Goal: Check status

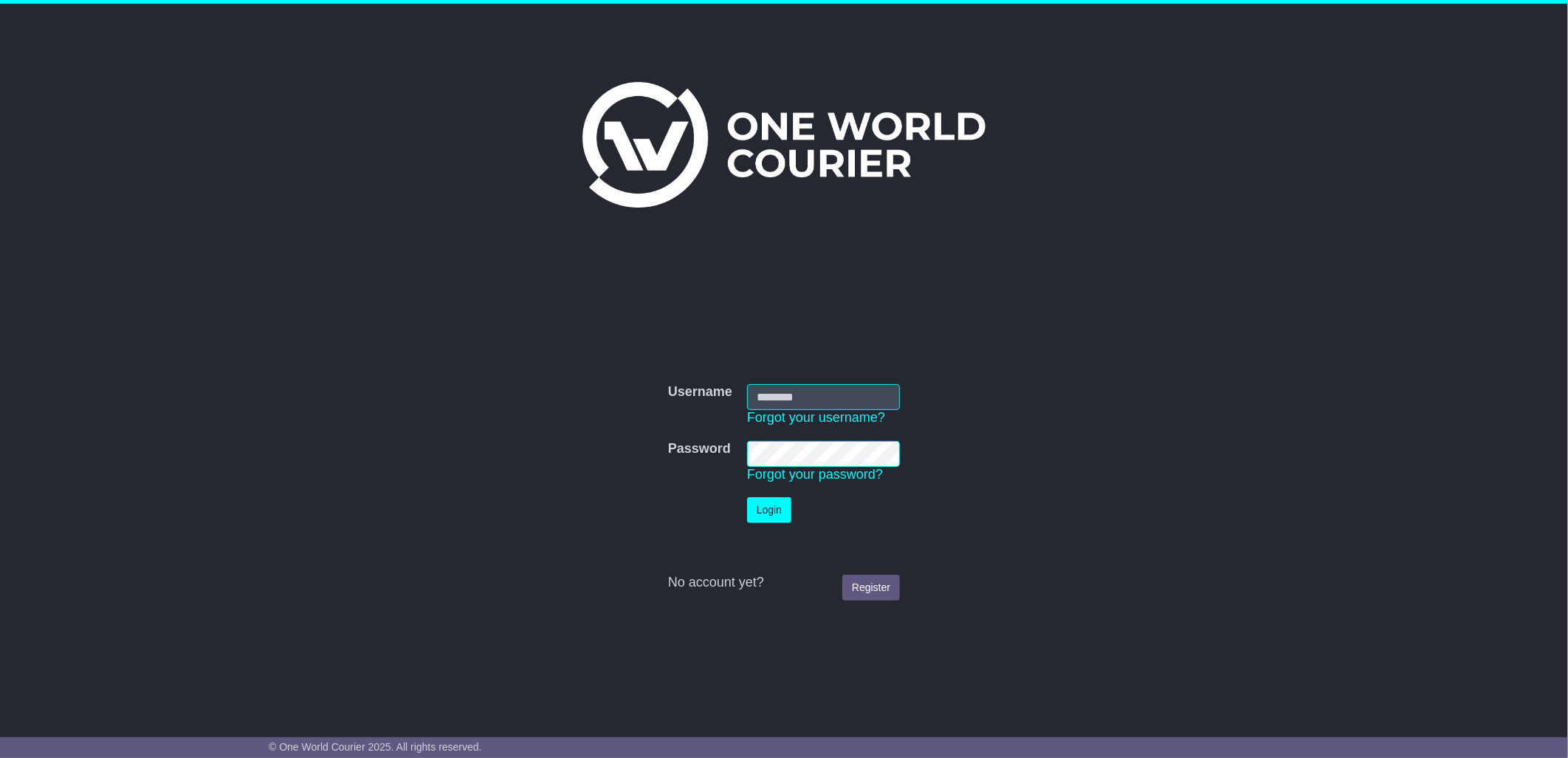
type input "****"
click at [771, 501] on button "Login" at bounding box center [770, 510] width 44 height 26
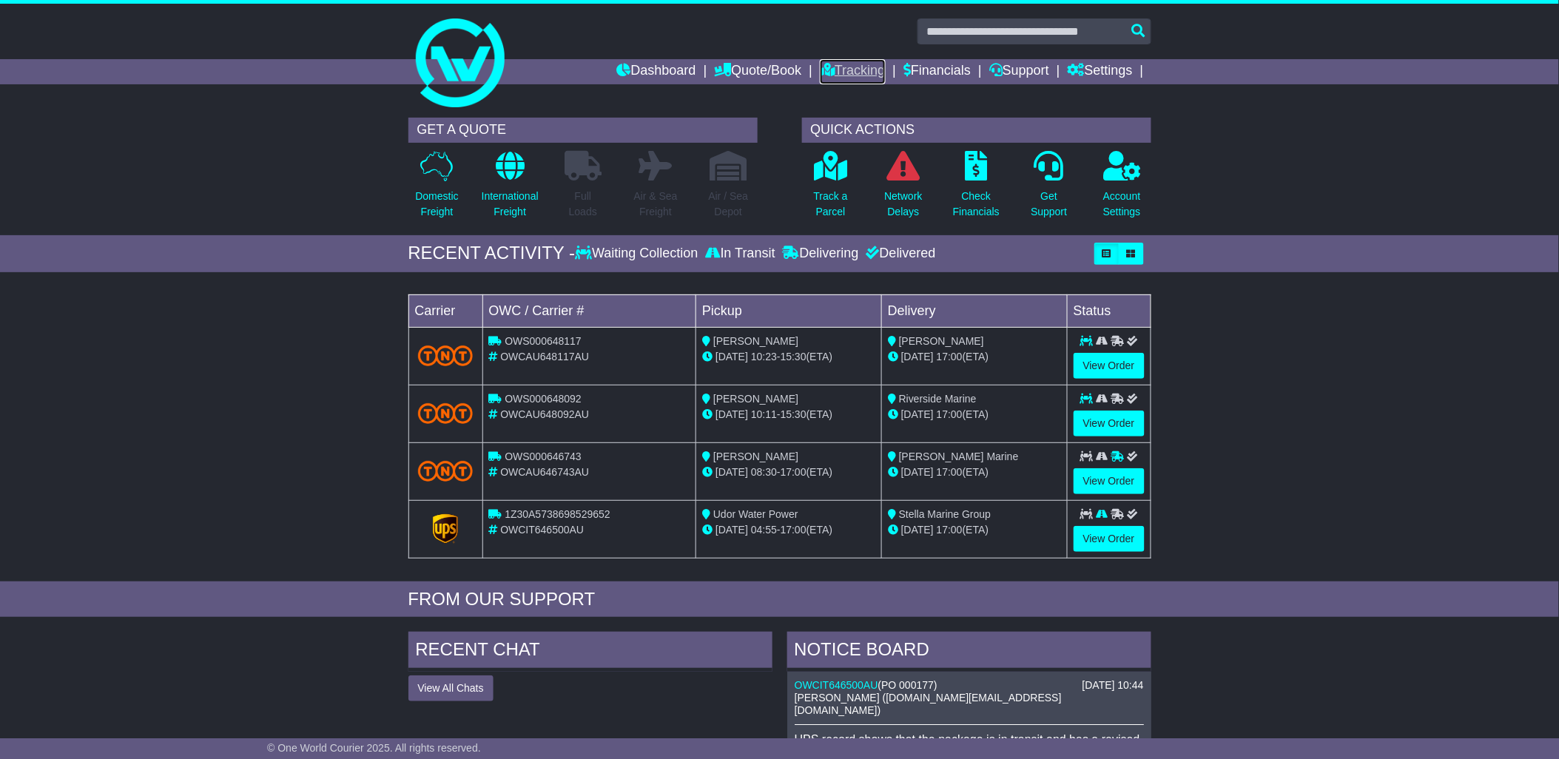
click at [871, 64] on link "Tracking" at bounding box center [852, 71] width 65 height 25
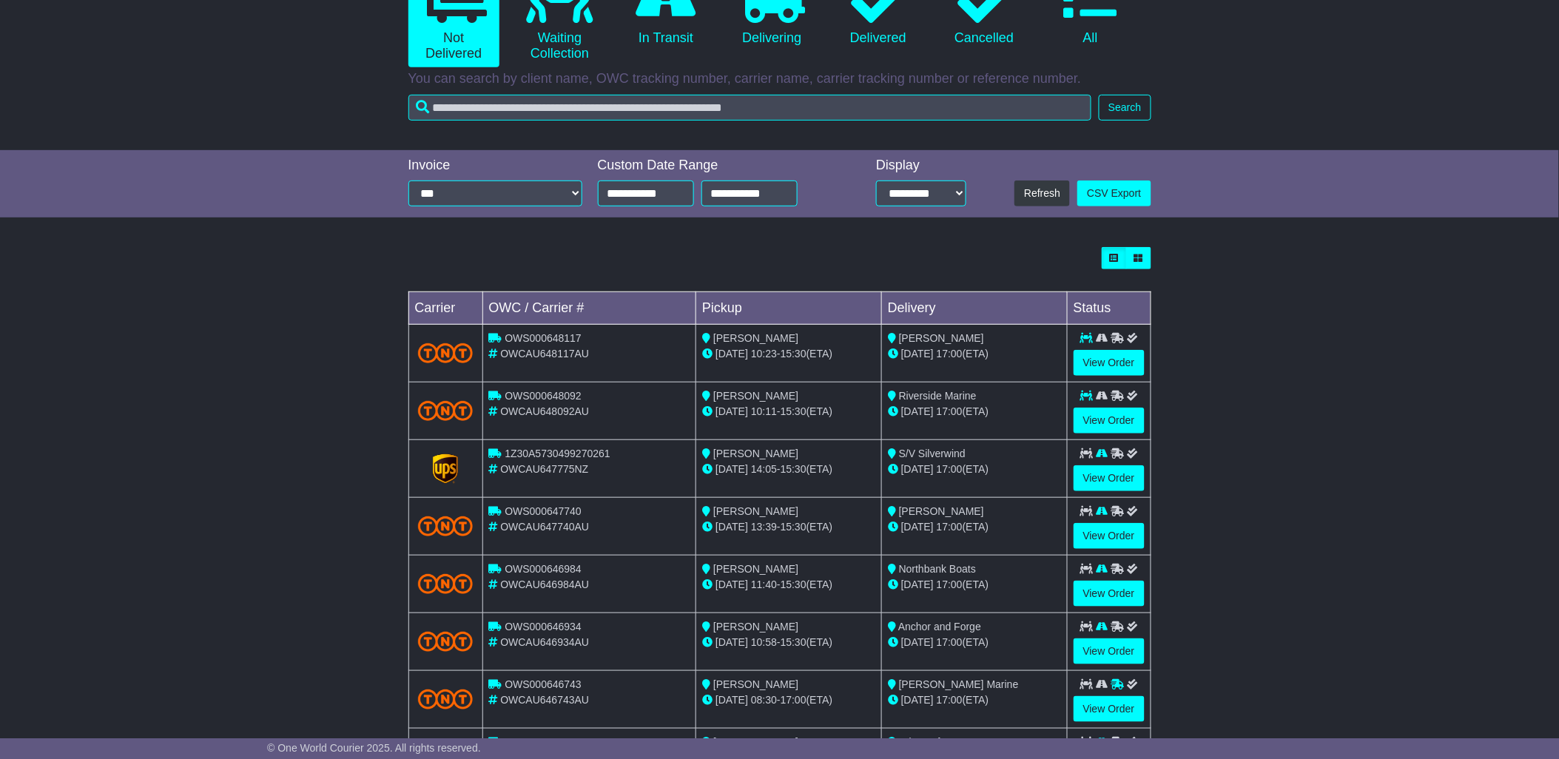
scroll to position [137, 0]
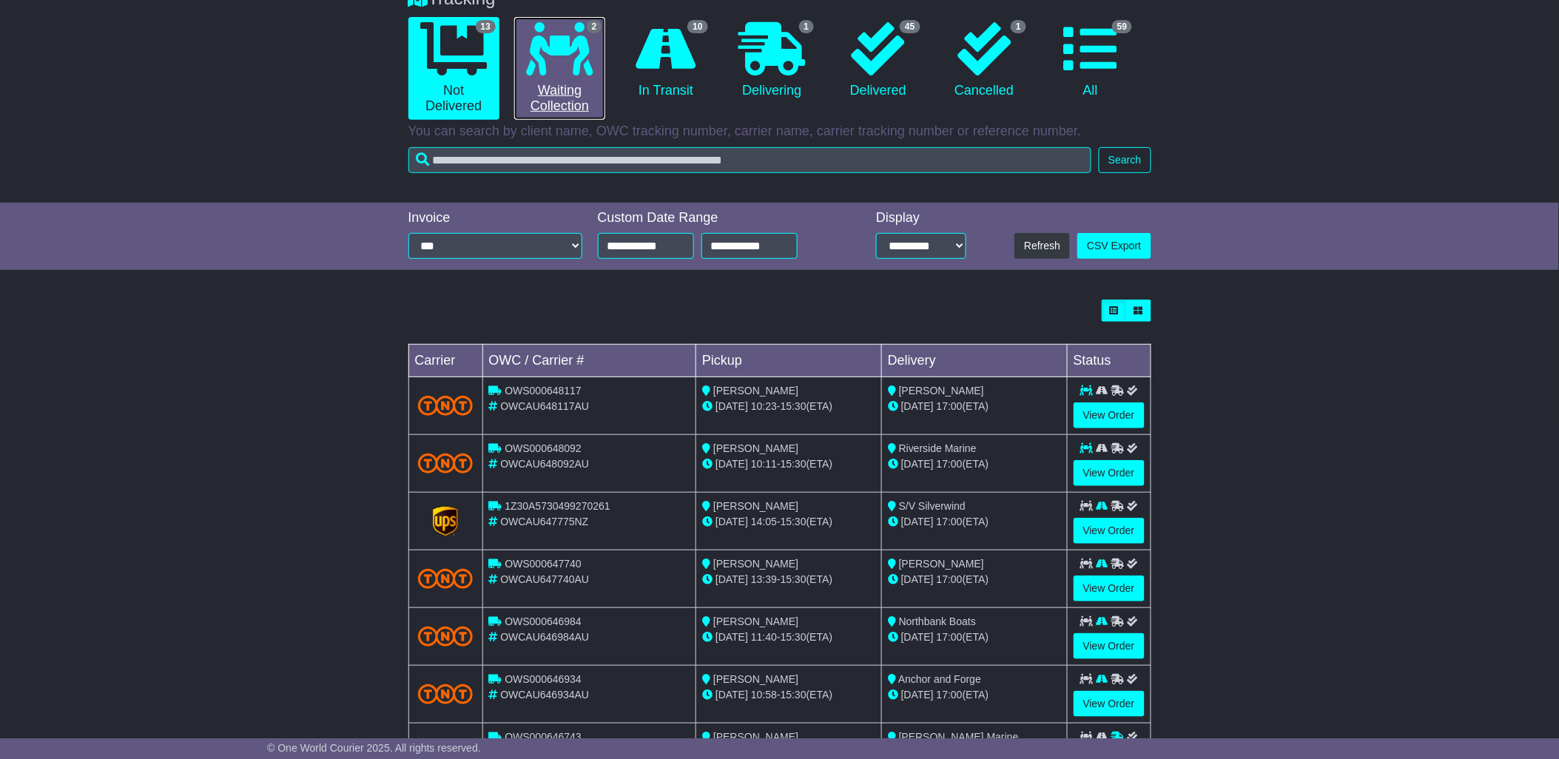
click at [573, 70] on icon at bounding box center [560, 48] width 67 height 53
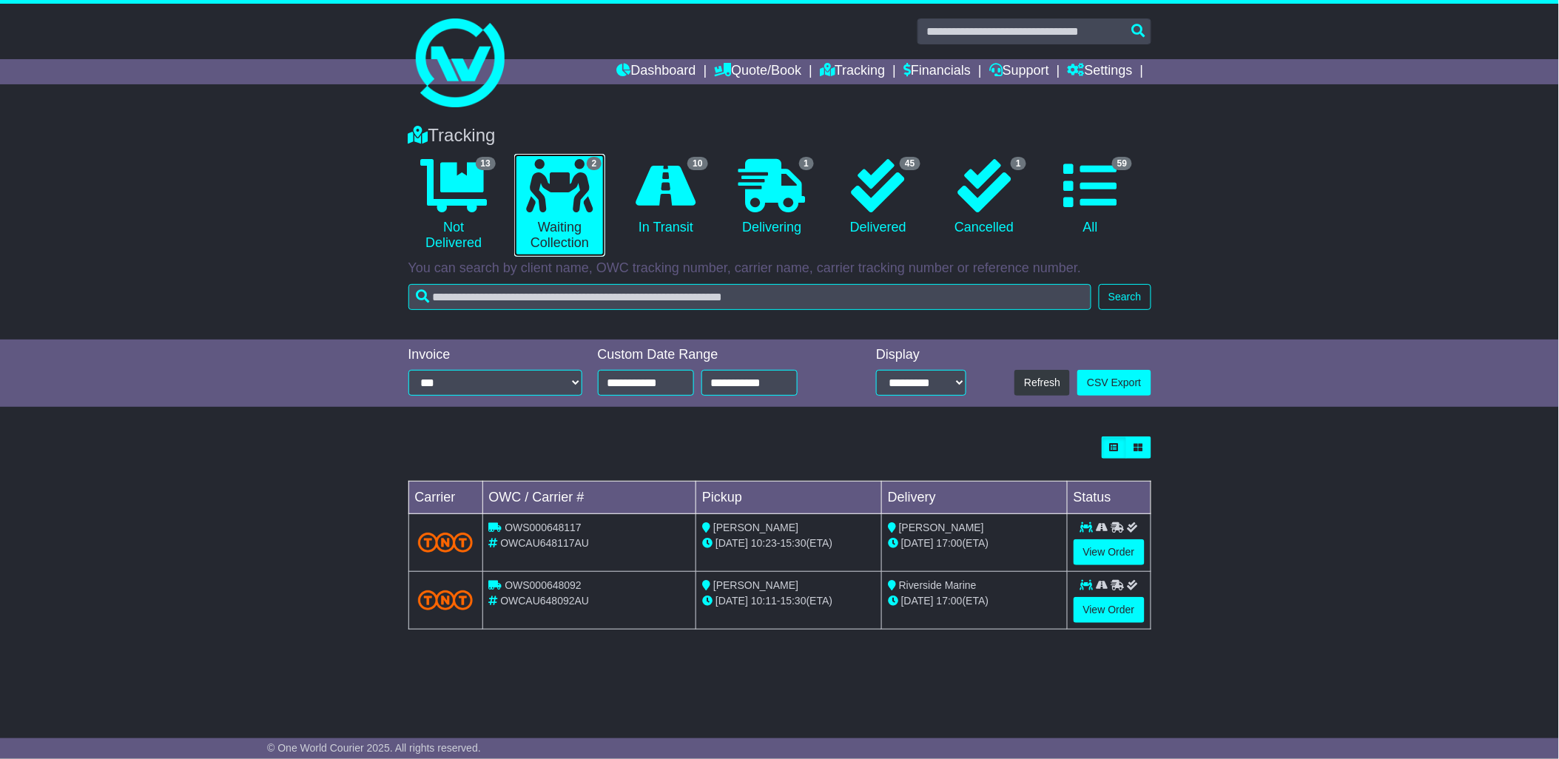
scroll to position [0, 0]
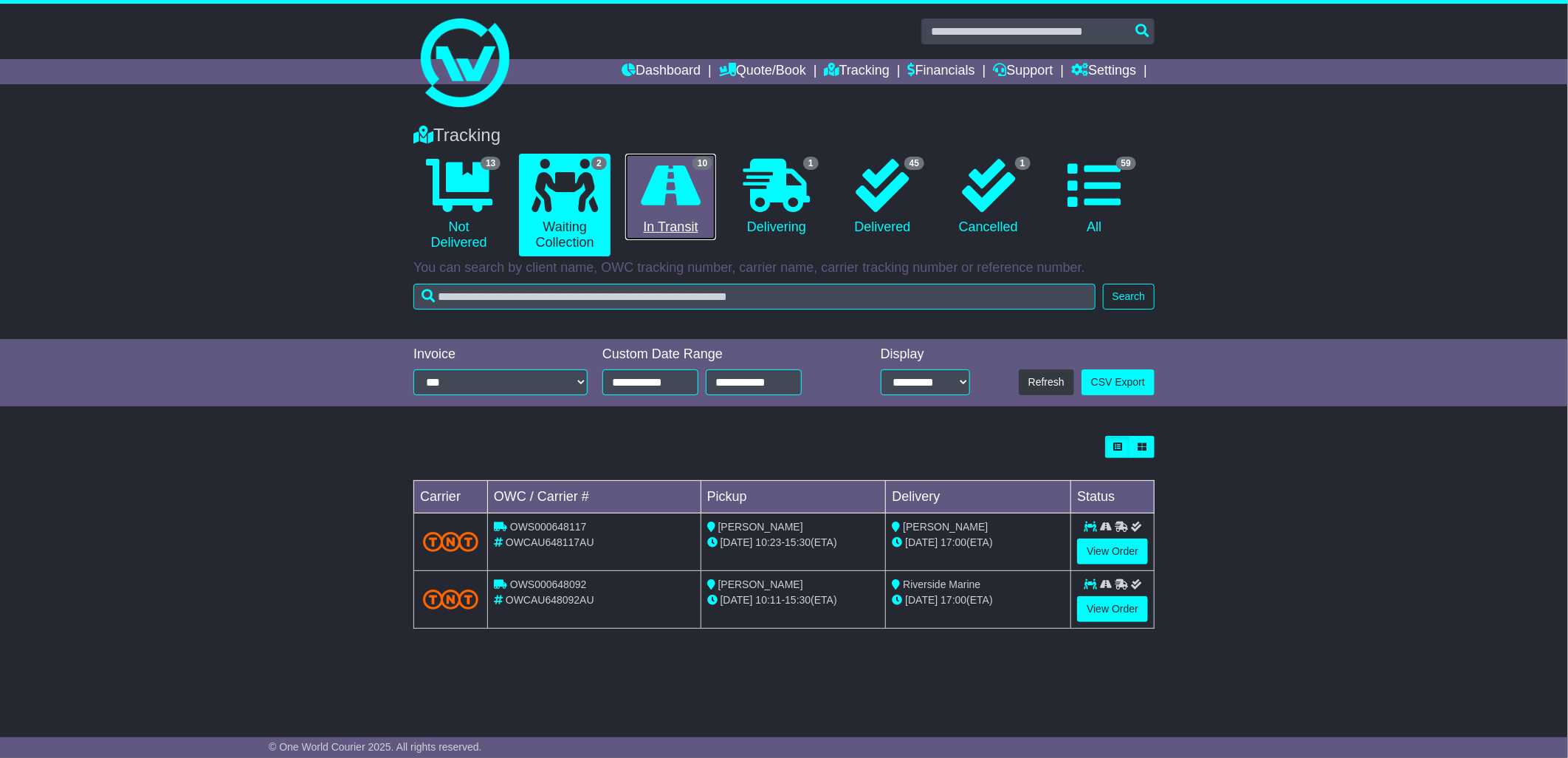
click at [690, 215] on link "10 In Transit" at bounding box center [671, 197] width 91 height 87
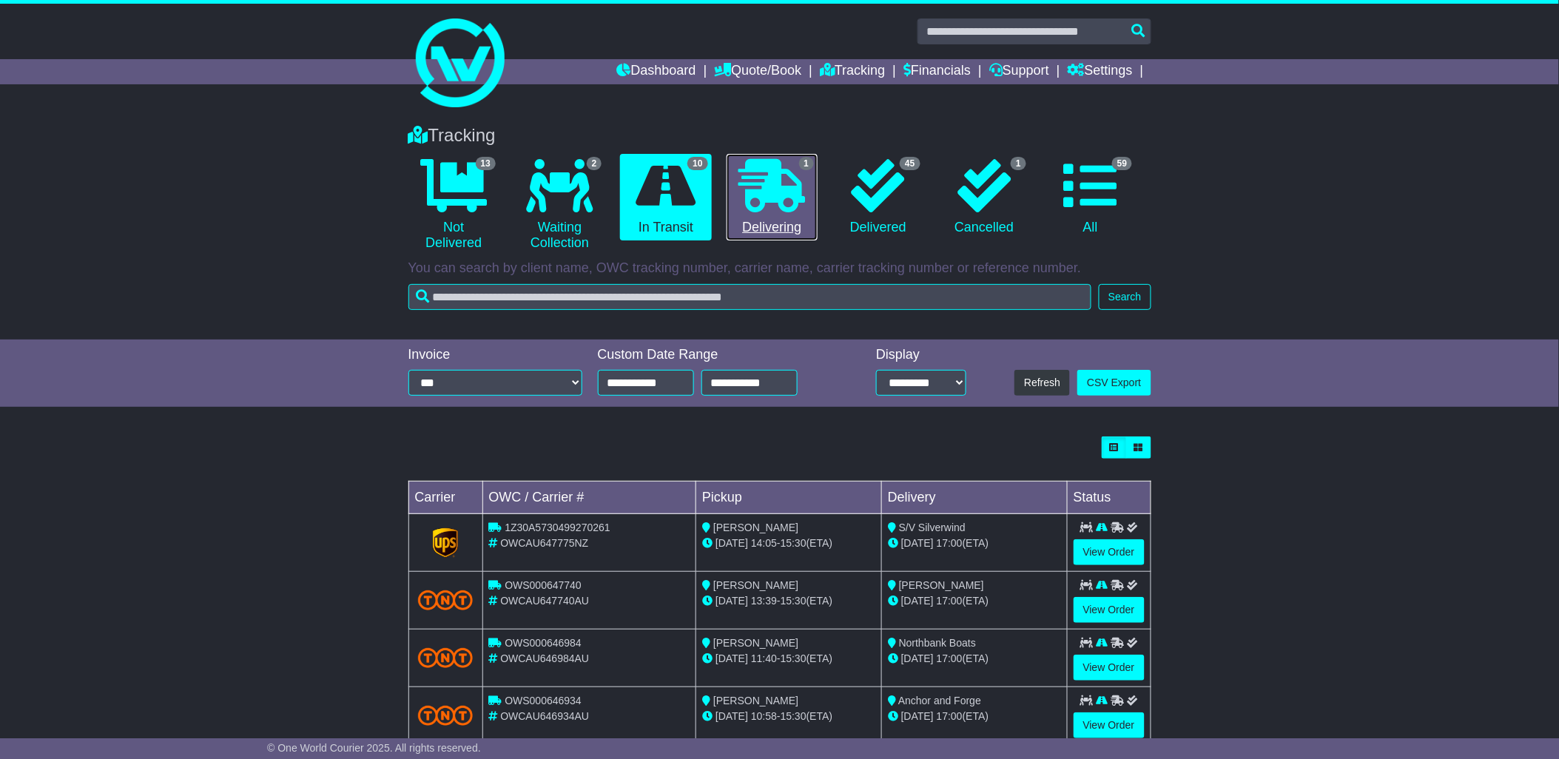
click at [767, 183] on icon at bounding box center [771, 185] width 67 height 53
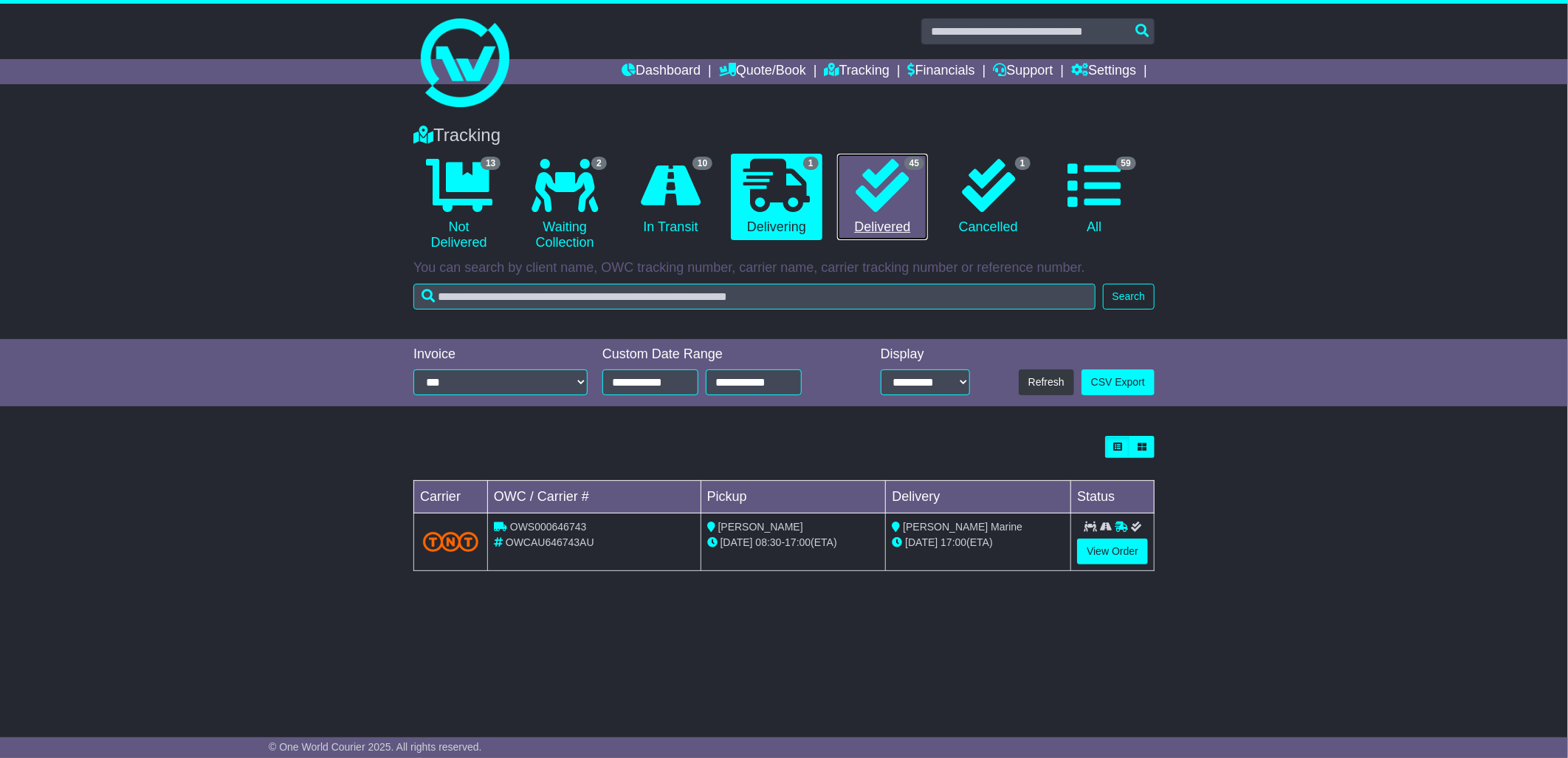
click at [883, 212] on link "45 Delivered" at bounding box center [882, 197] width 91 height 87
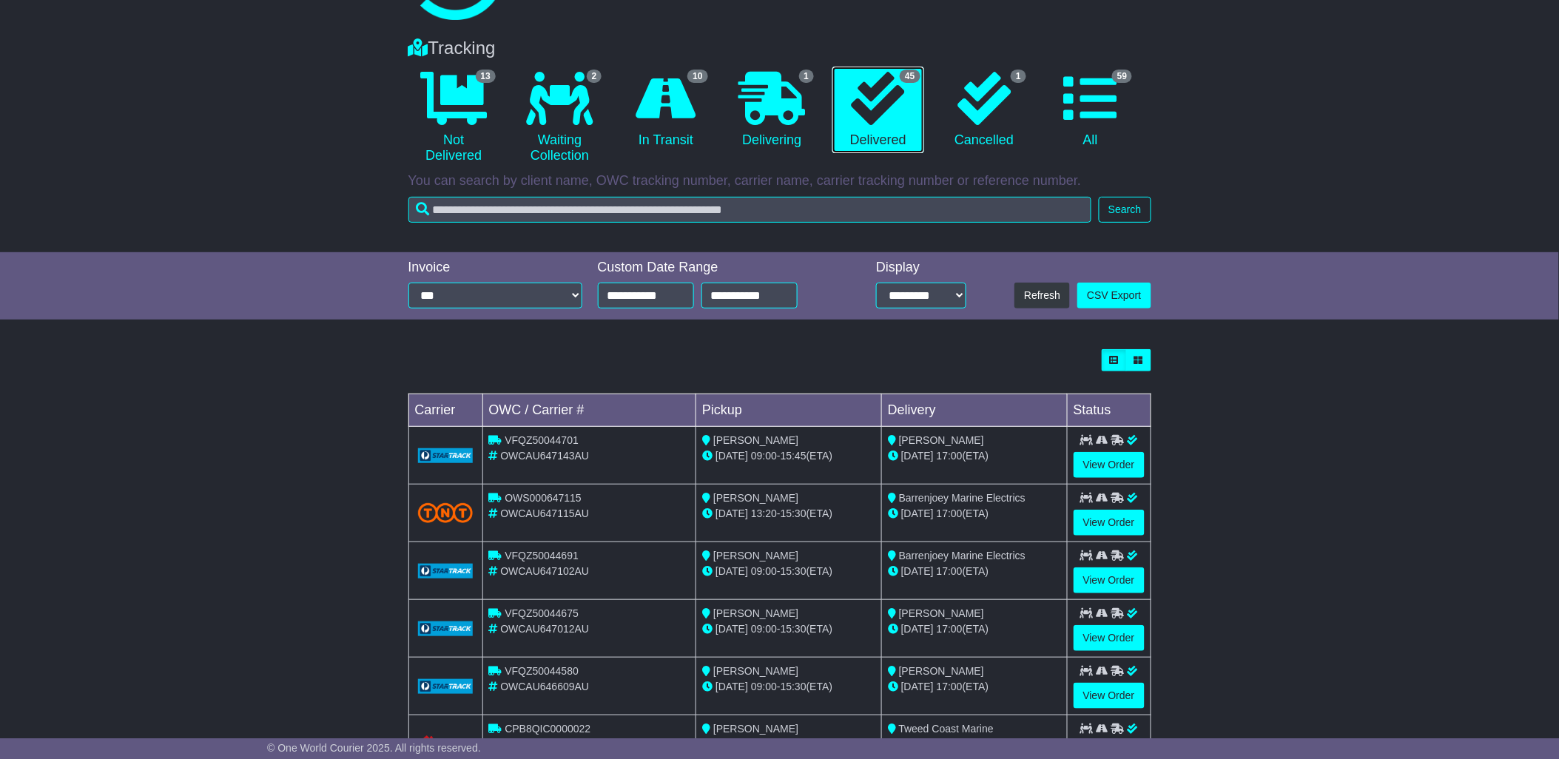
scroll to position [61, 0]
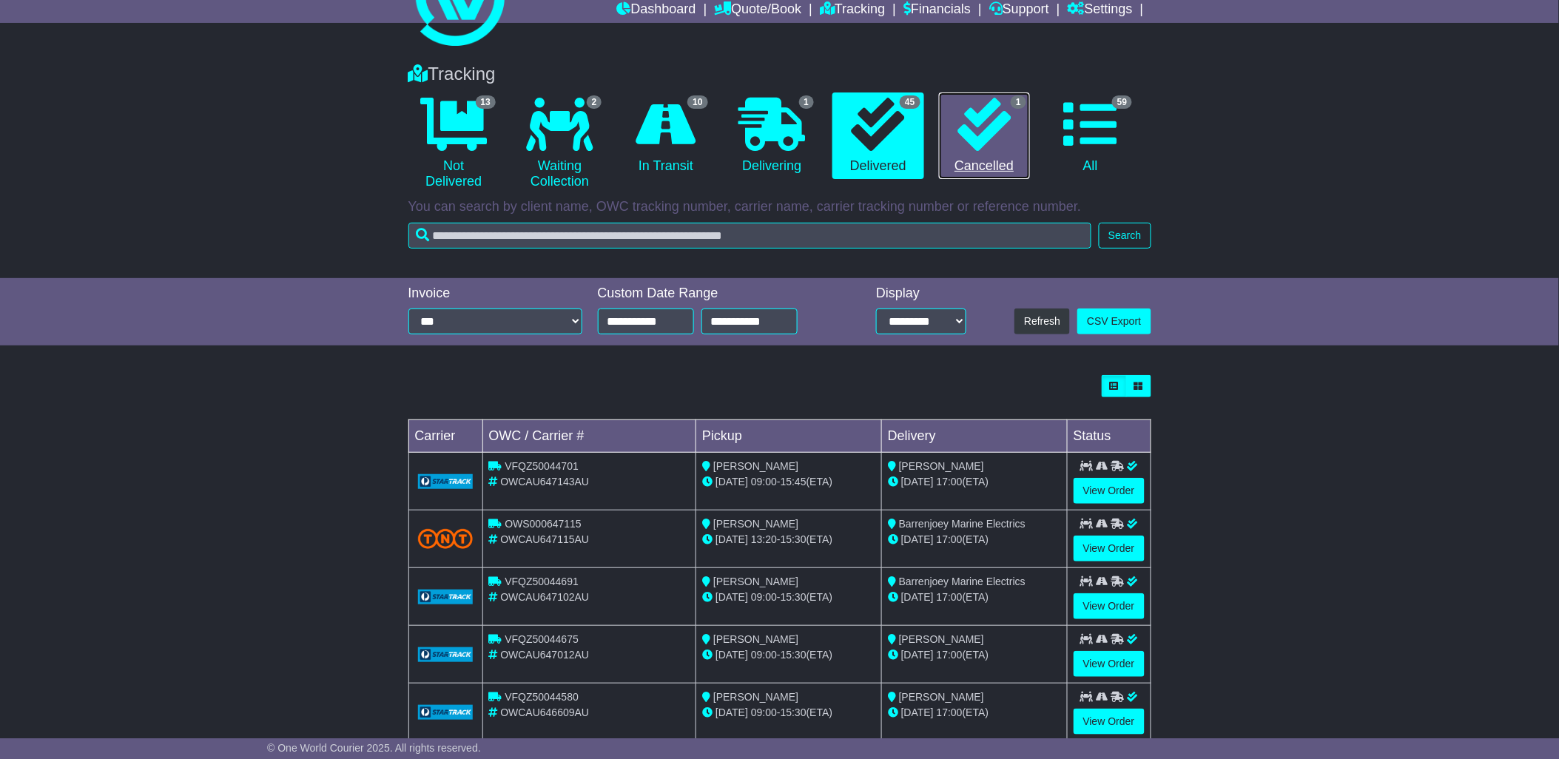
click at [1010, 124] on icon at bounding box center [983, 124] width 53 height 53
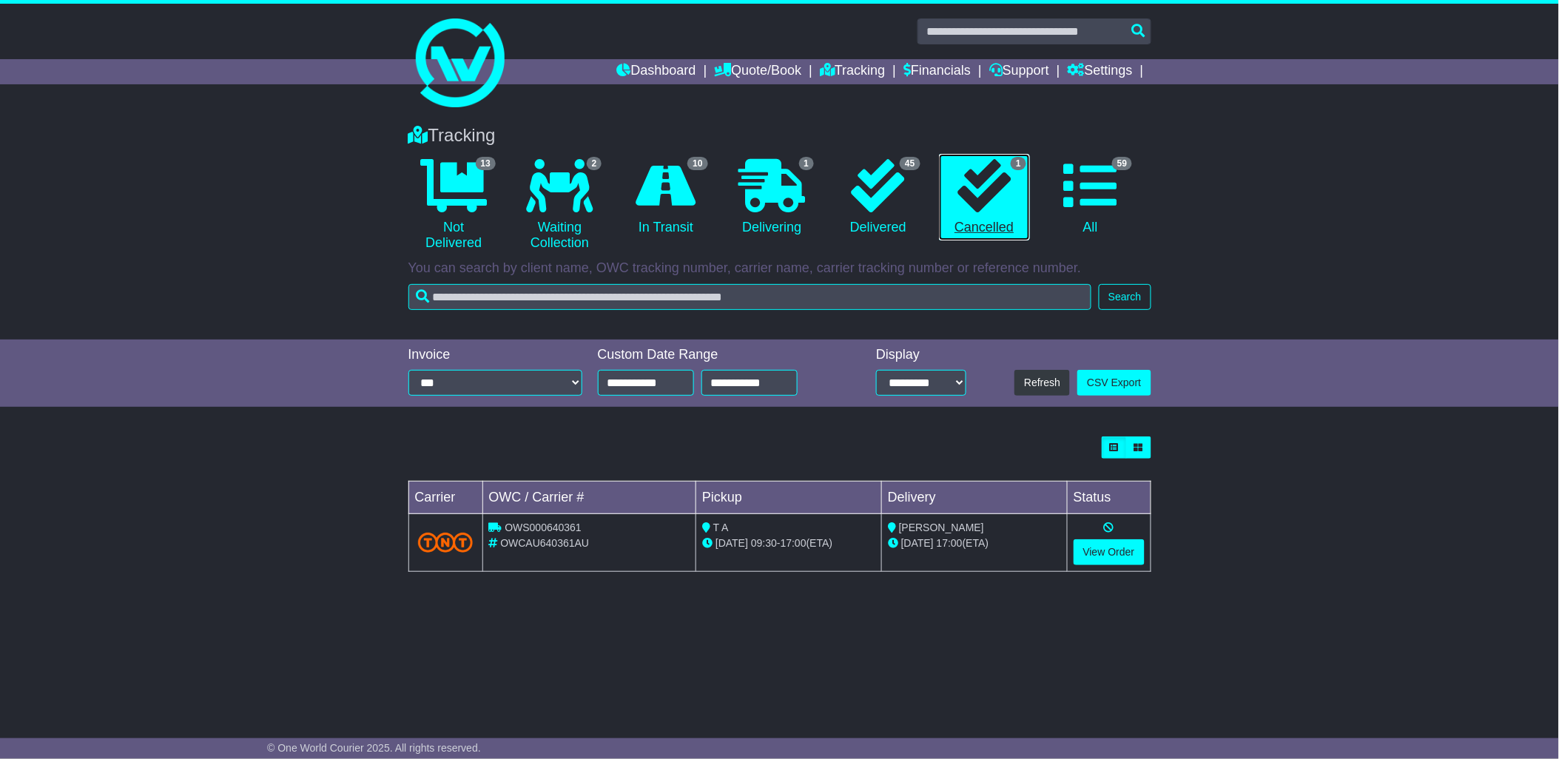
scroll to position [0, 0]
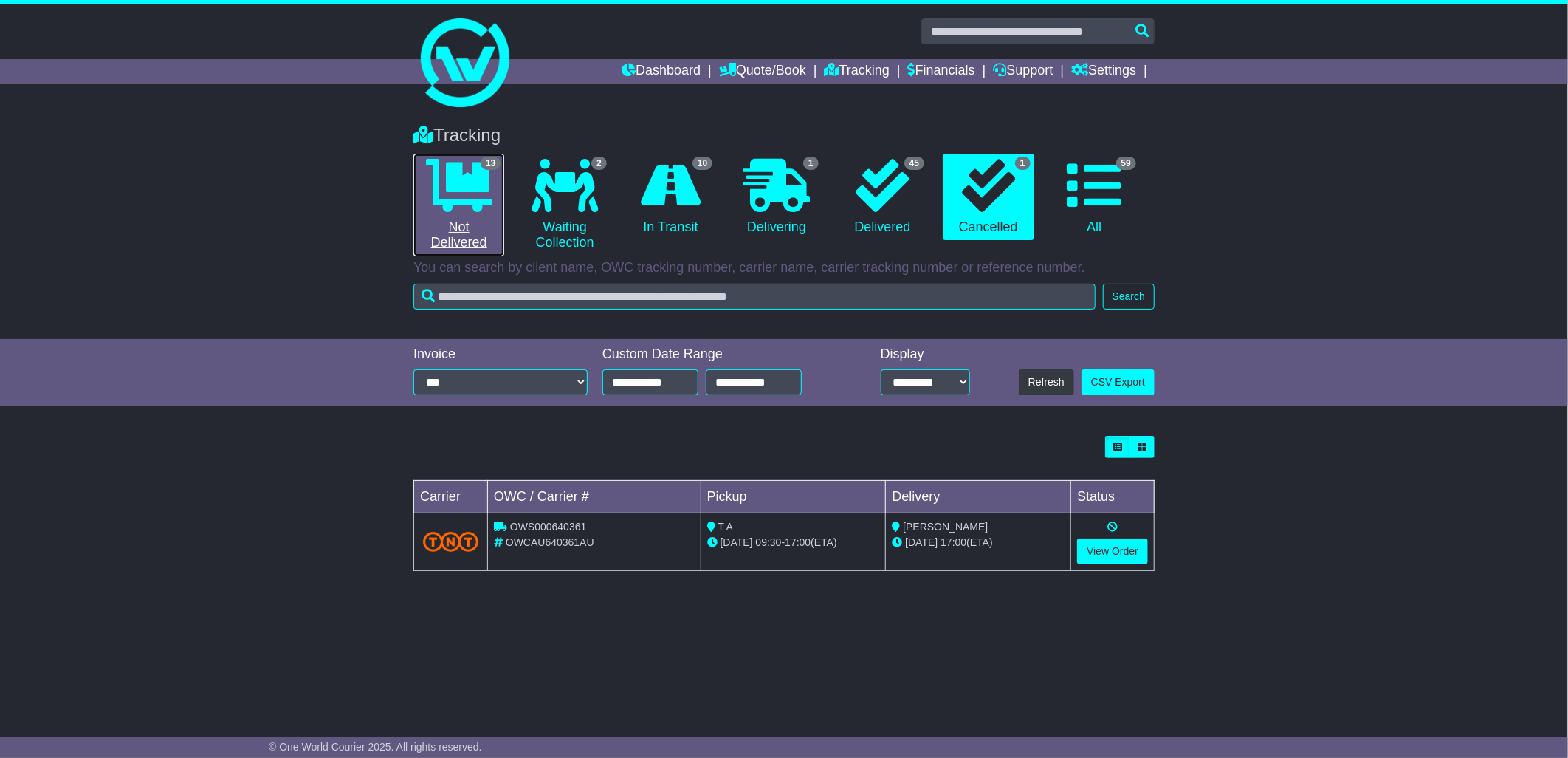
click at [455, 232] on link "13 Not Delivered" at bounding box center [458, 205] width 91 height 103
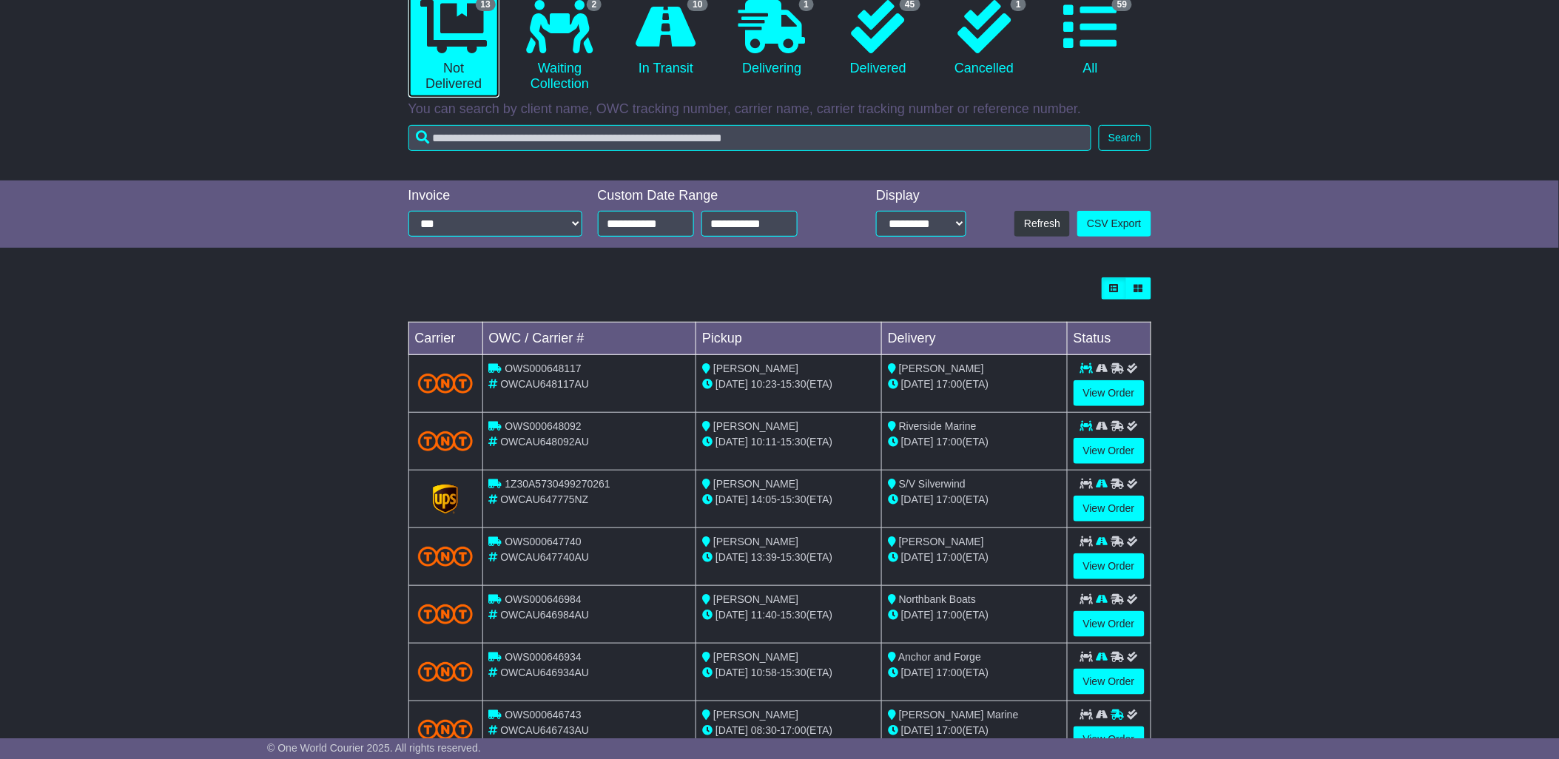
scroll to position [335, 0]
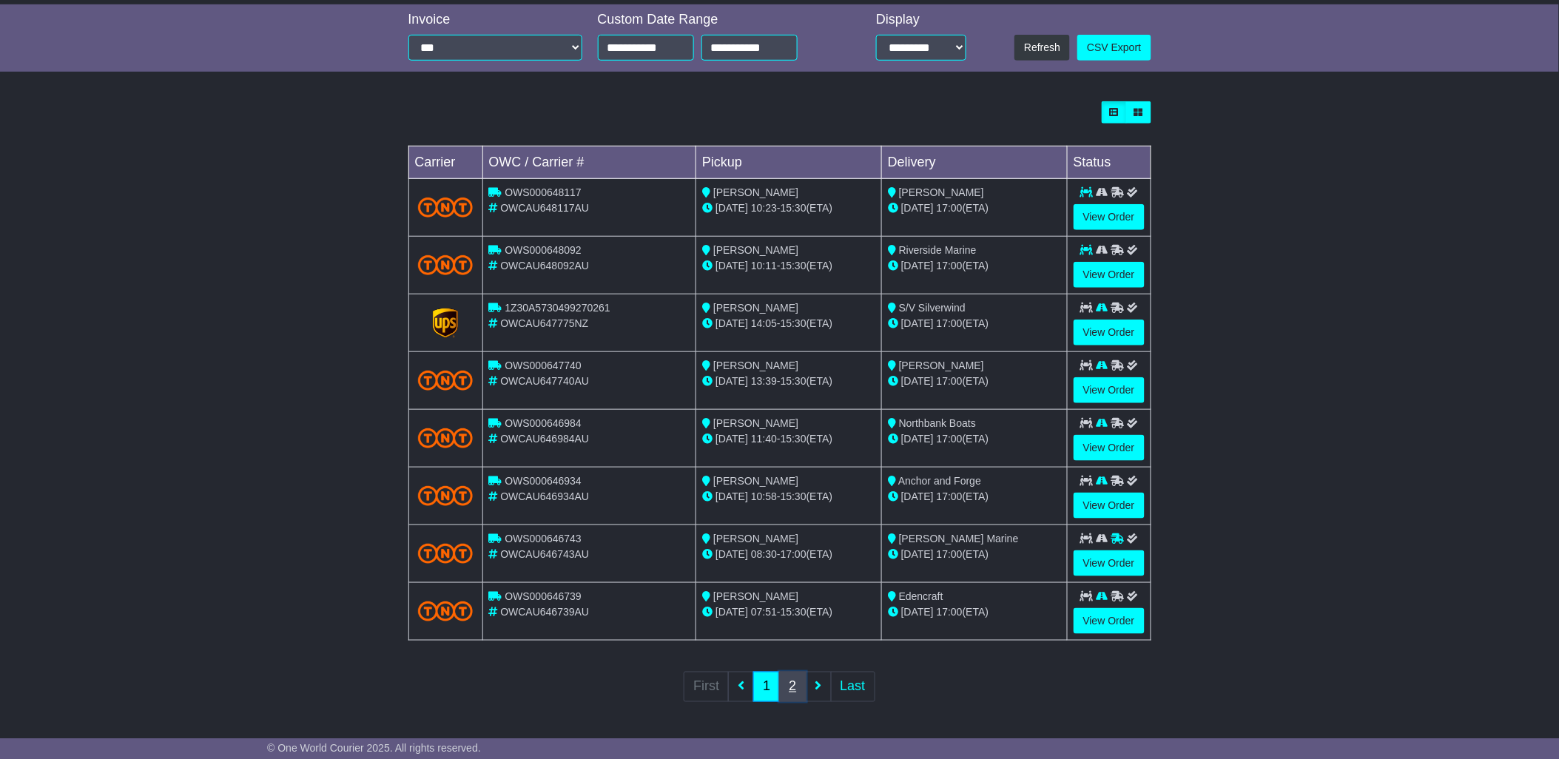
click at [800, 685] on link "2" at bounding box center [792, 687] width 27 height 30
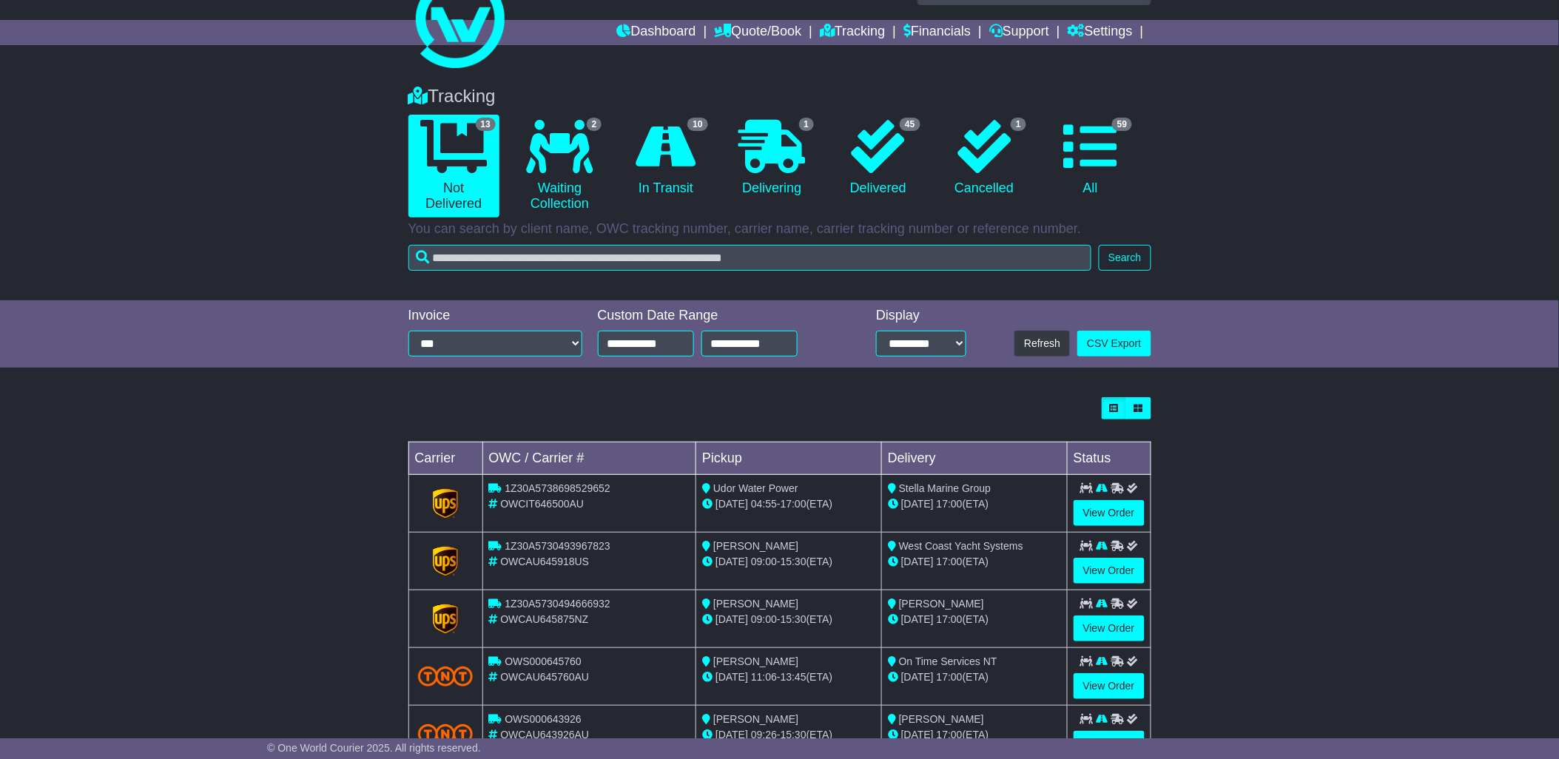
scroll to position [0, 0]
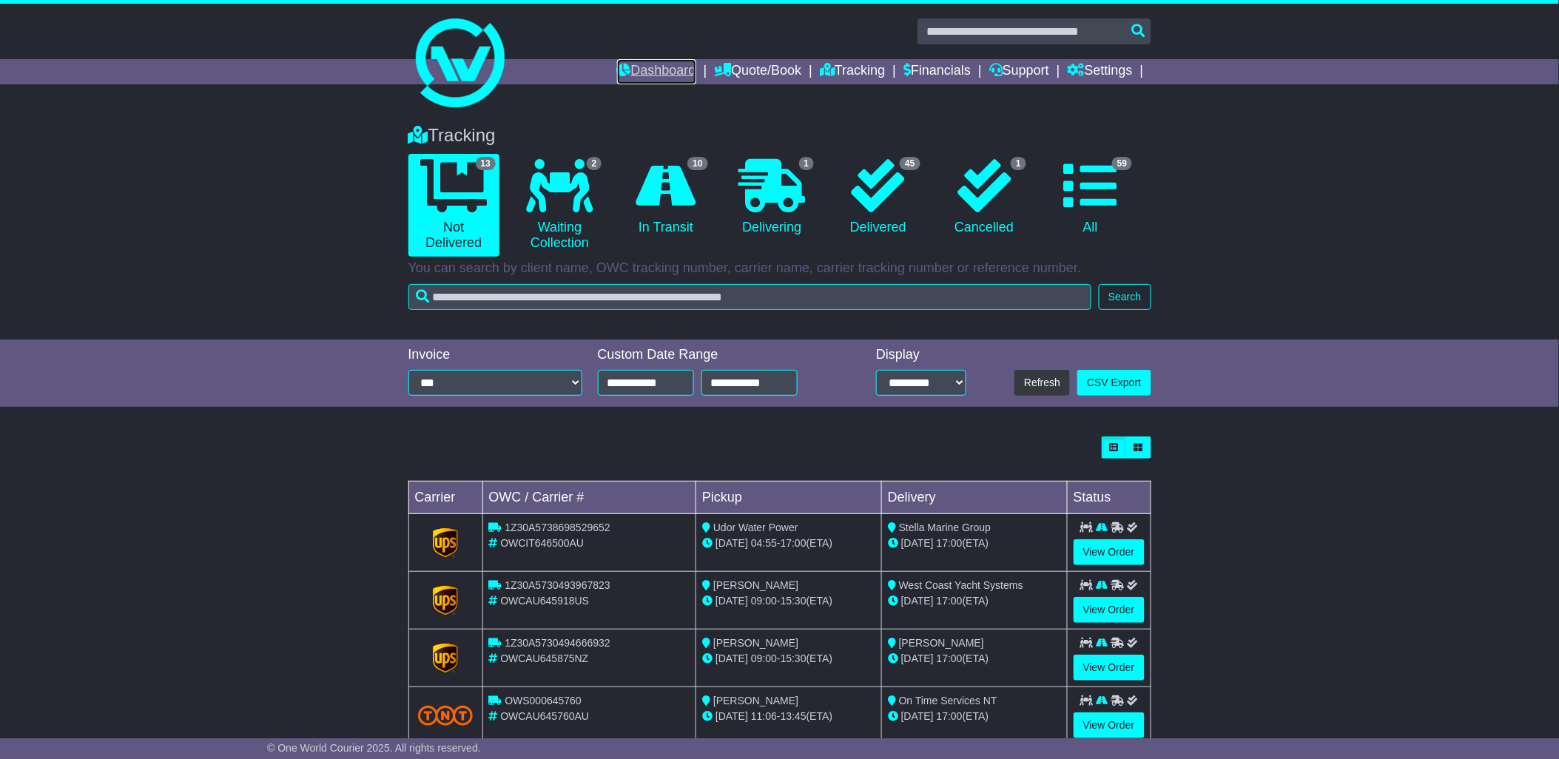
click at [623, 75] on link "Dashboard" at bounding box center [656, 71] width 79 height 25
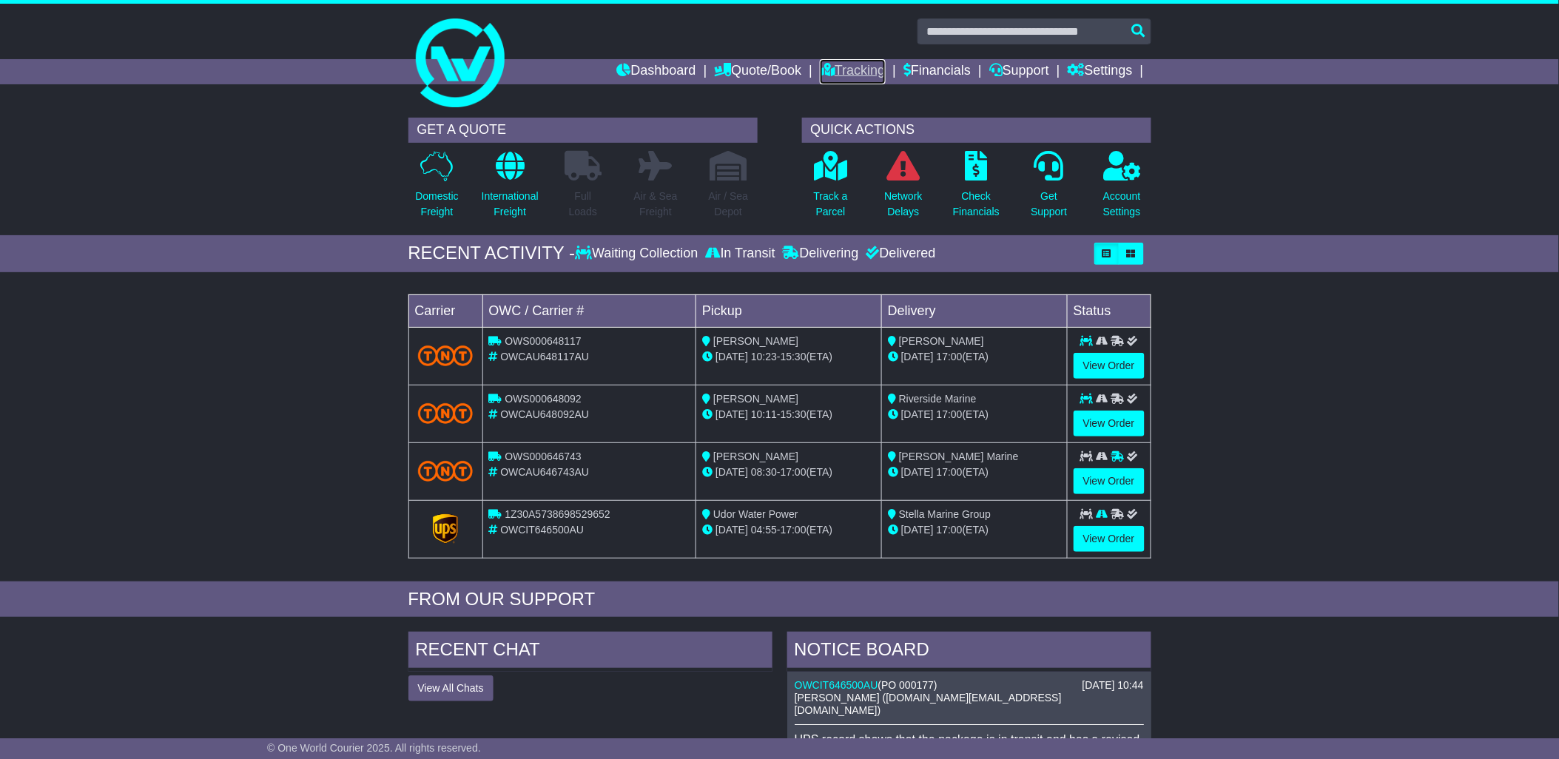
click at [860, 64] on link "Tracking" at bounding box center [852, 71] width 65 height 25
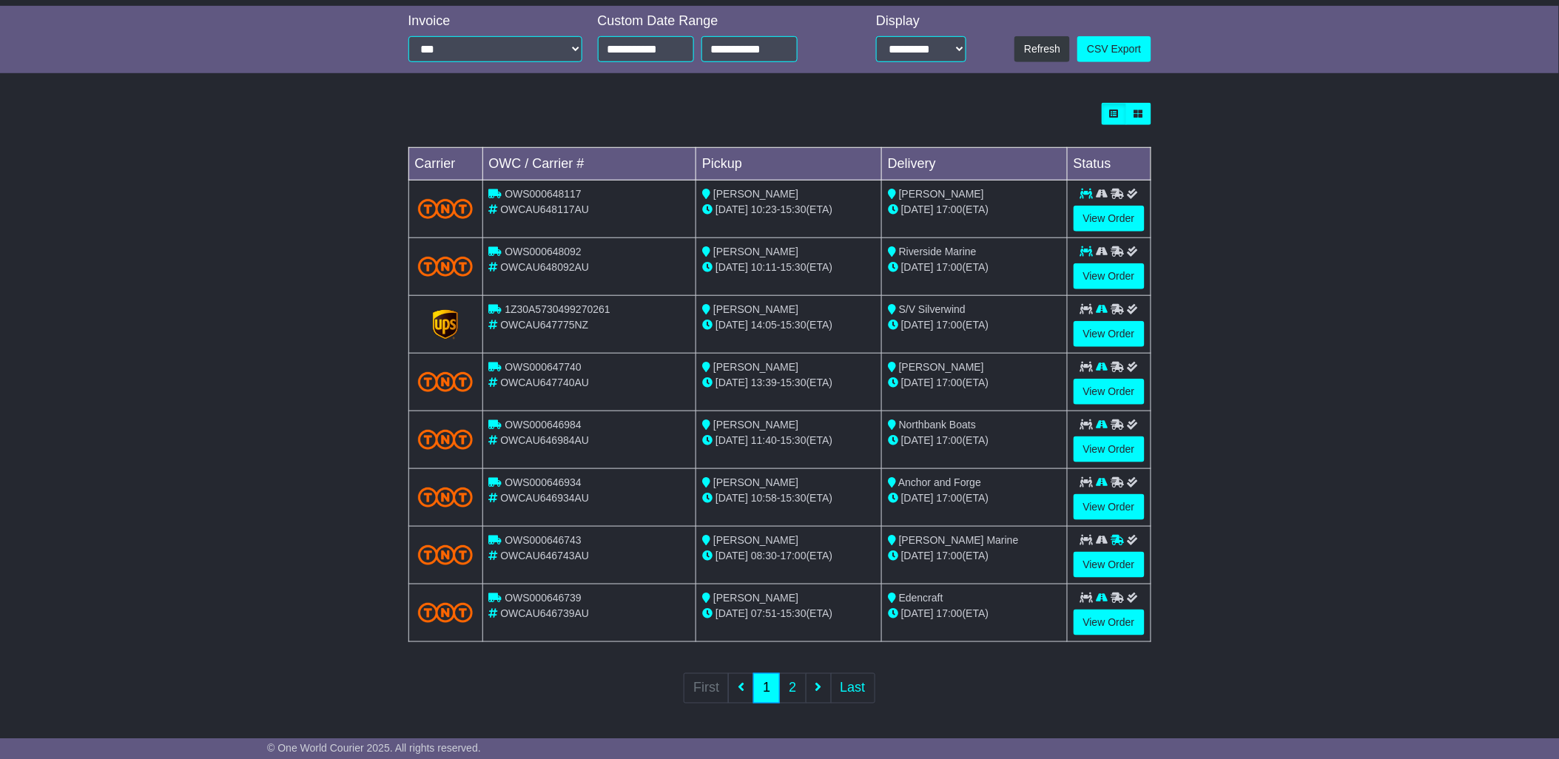
scroll to position [335, 0]
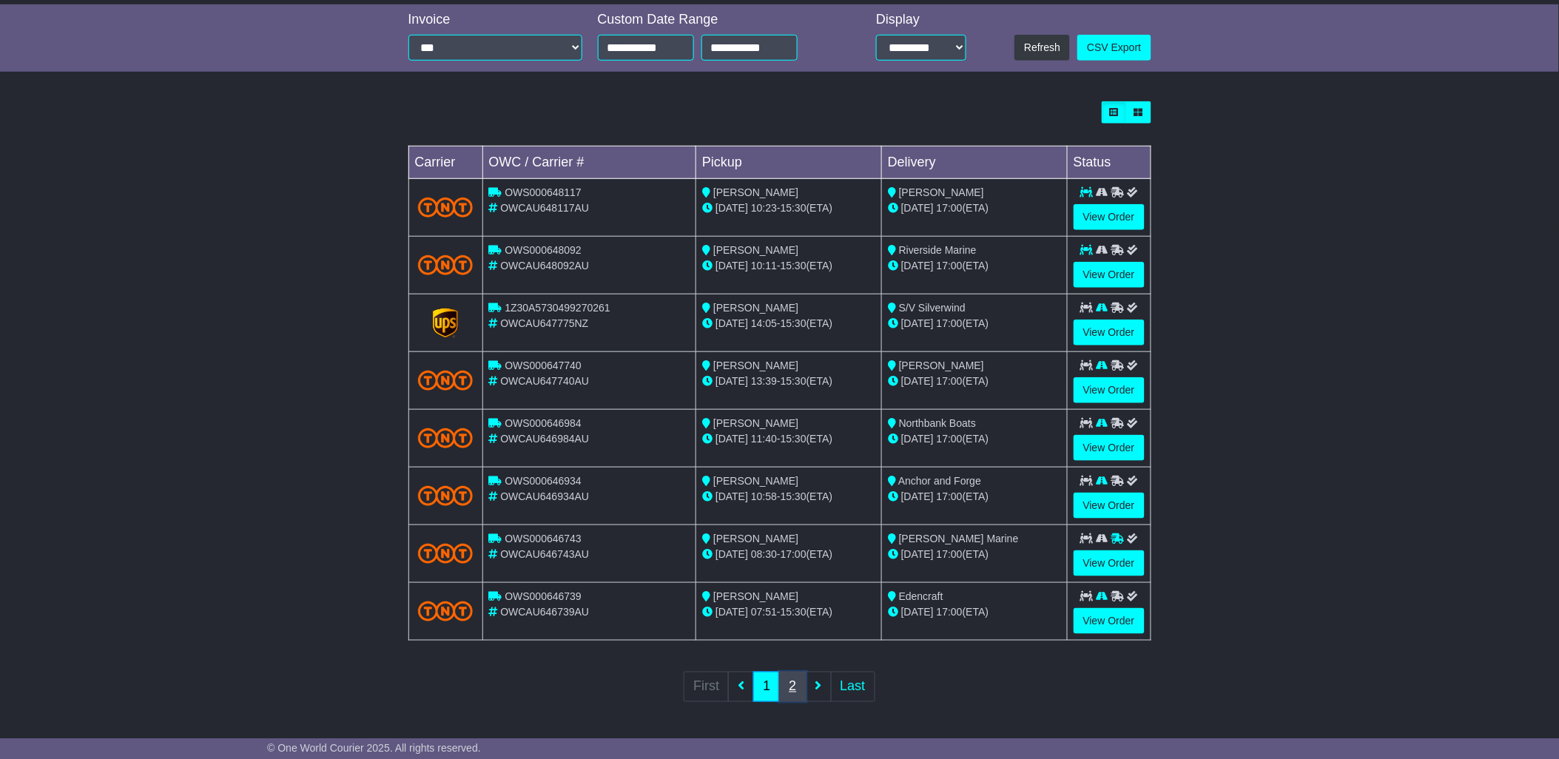
click at [790, 681] on link "2" at bounding box center [792, 687] width 27 height 30
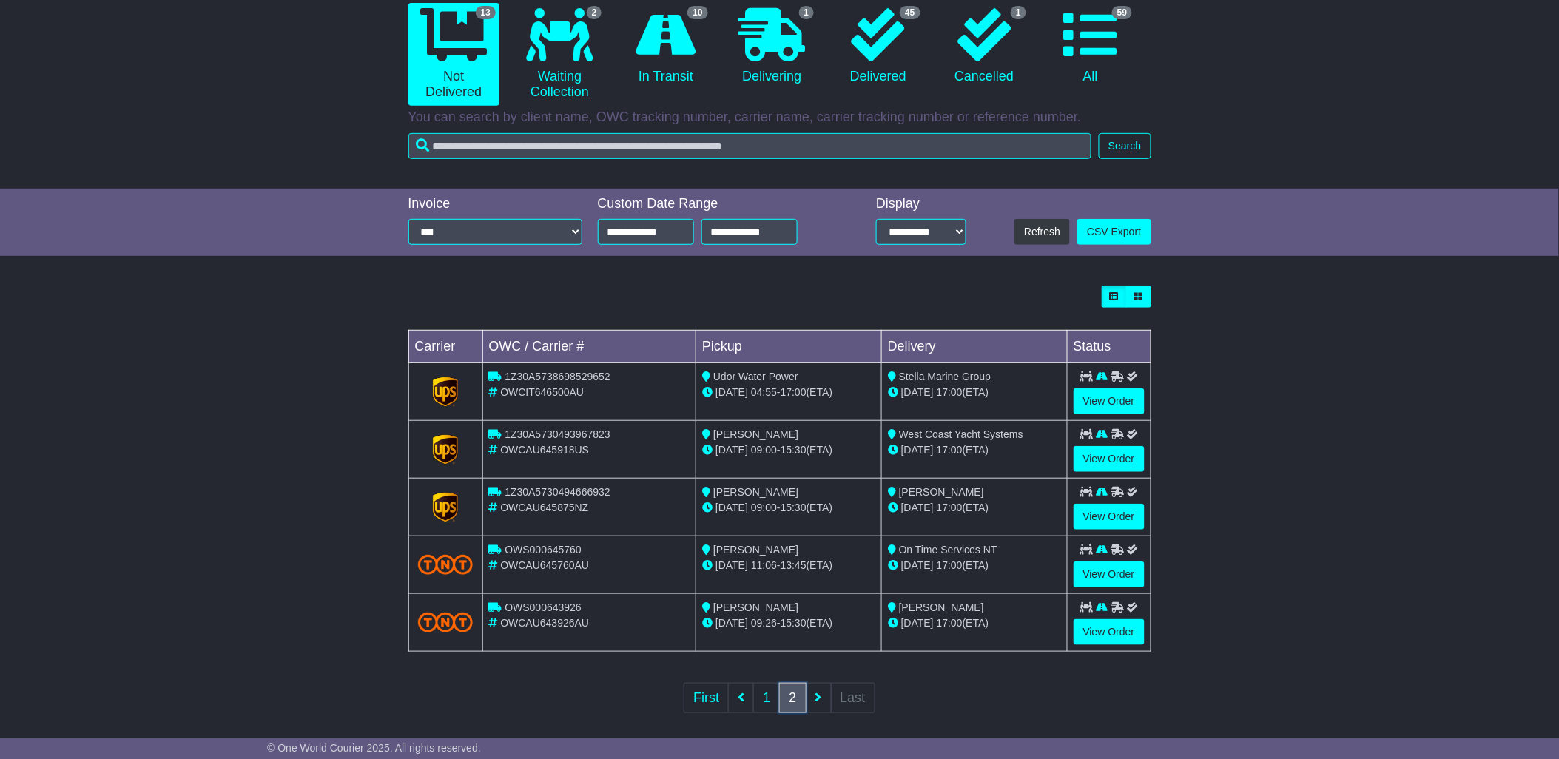
scroll to position [161, 0]
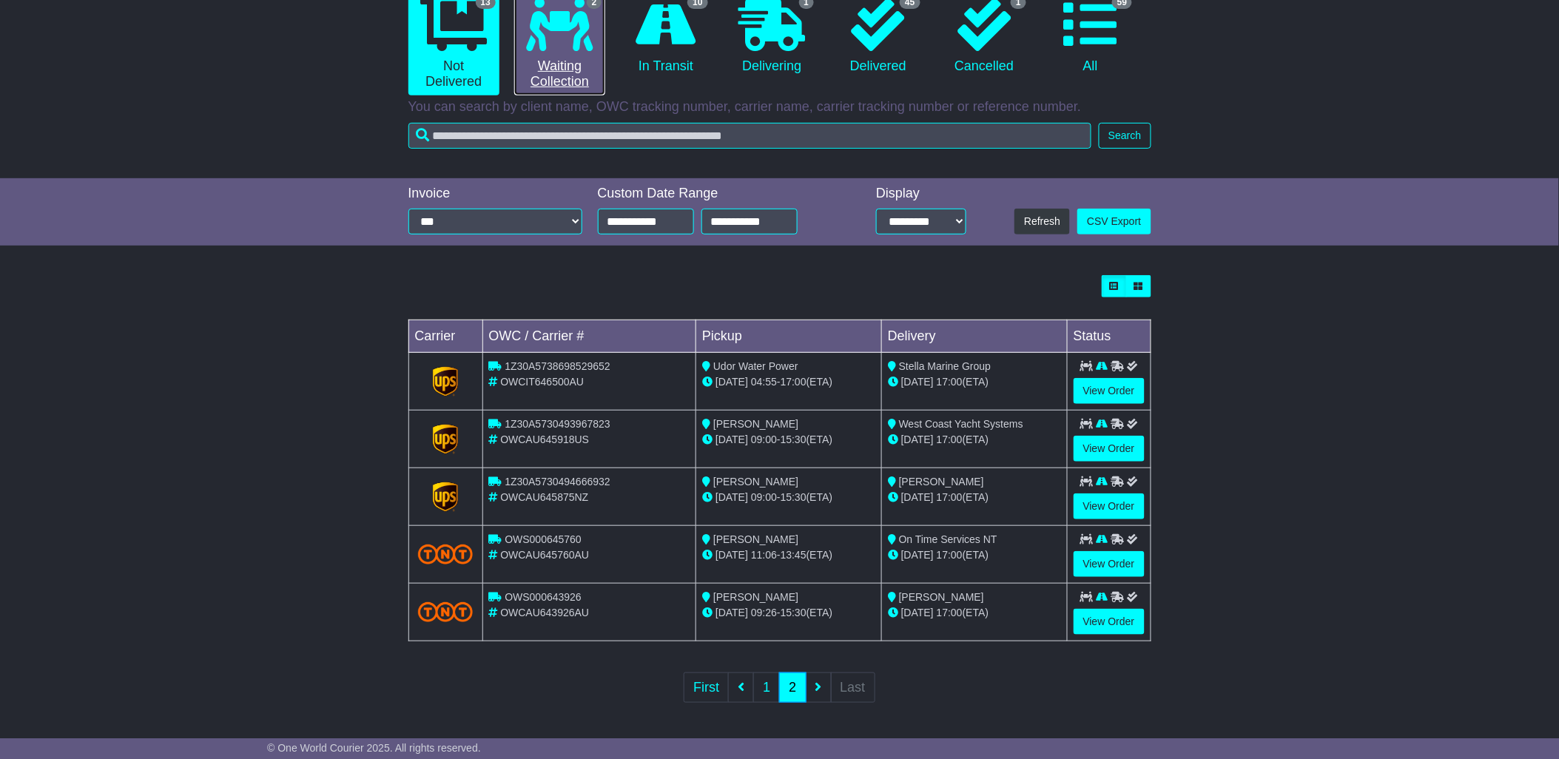
click at [567, 61] on link "2 Waiting Collection" at bounding box center [559, 44] width 91 height 103
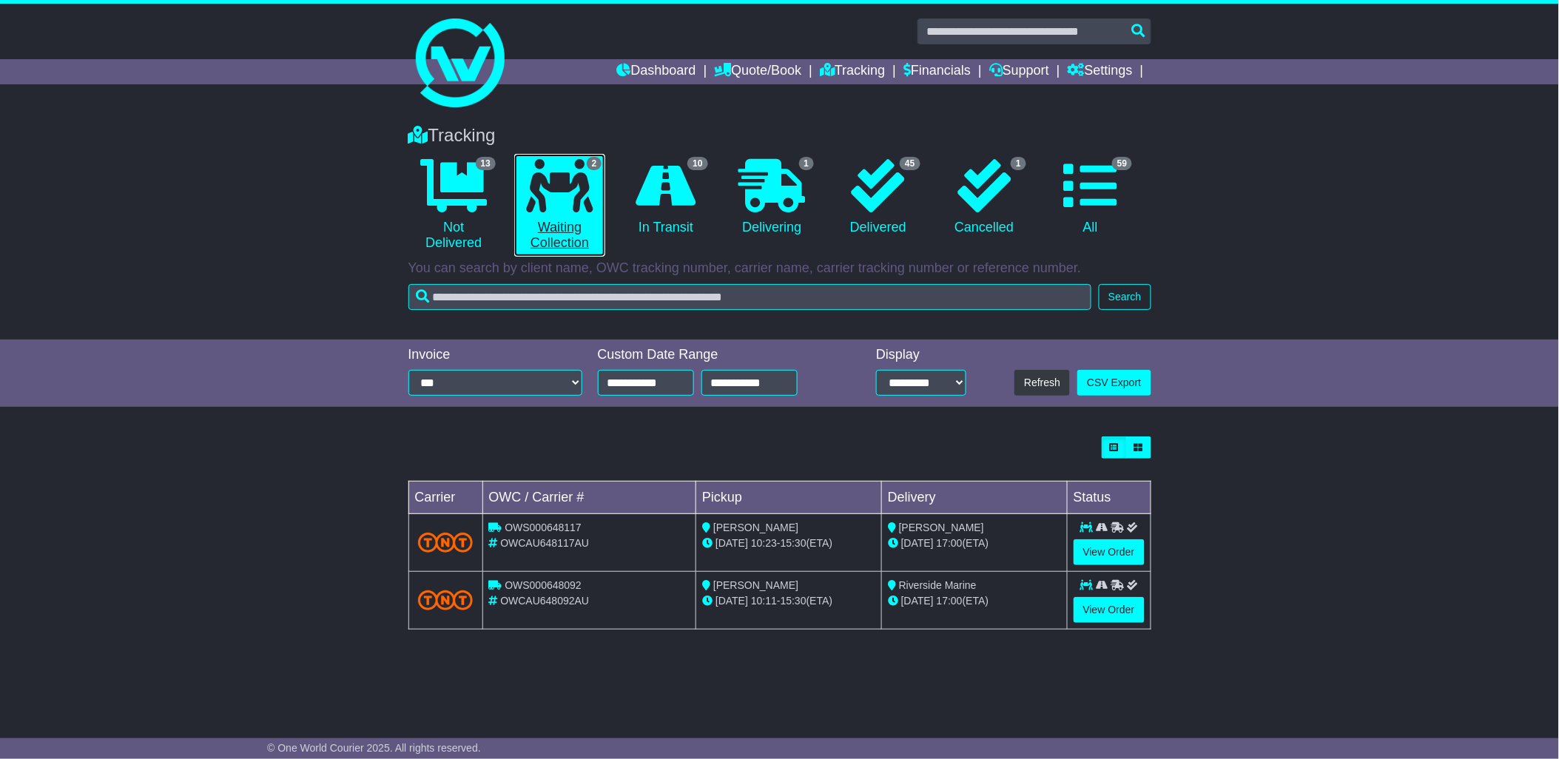
scroll to position [0, 0]
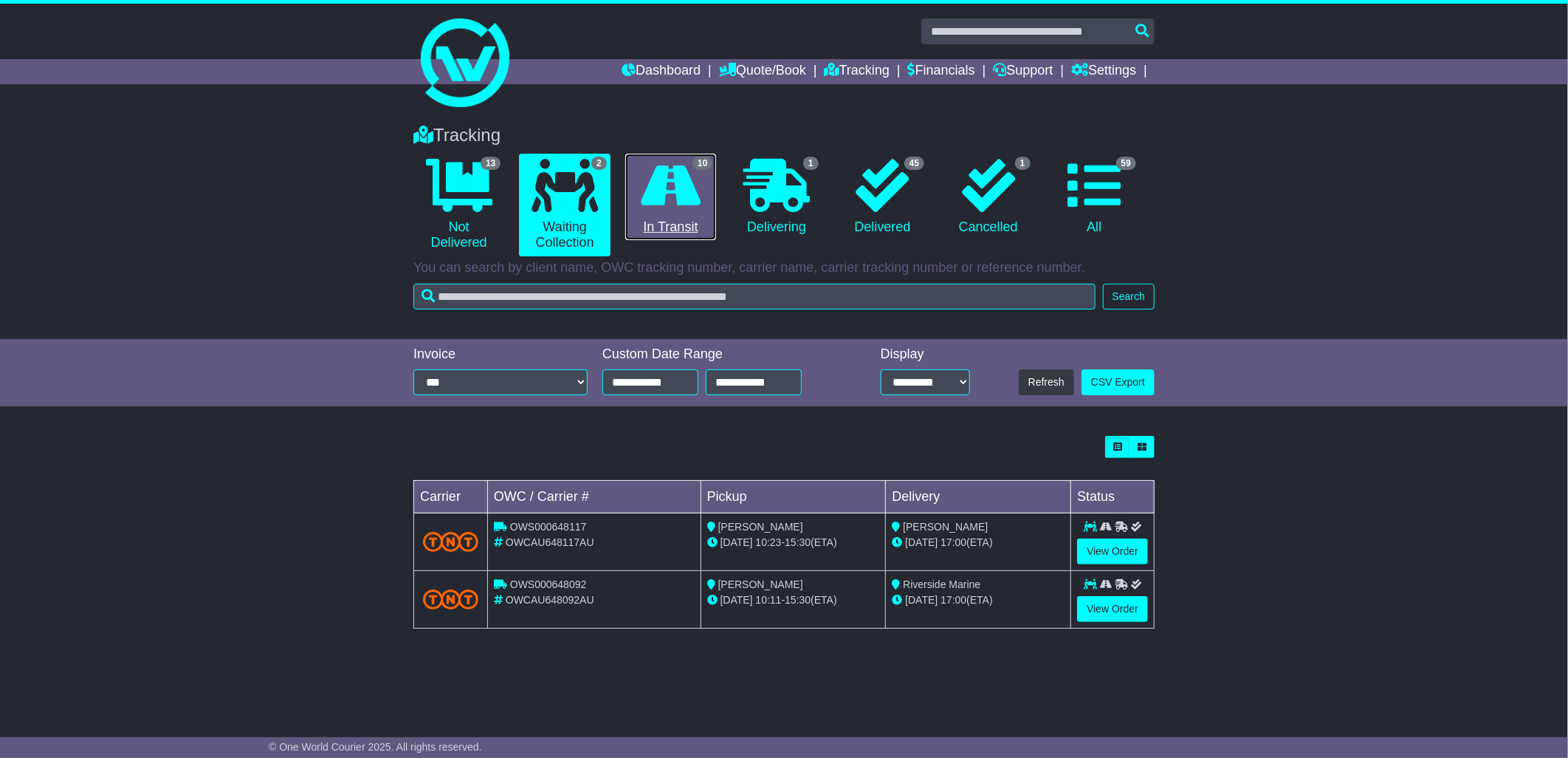
click at [665, 180] on icon at bounding box center [671, 185] width 60 height 53
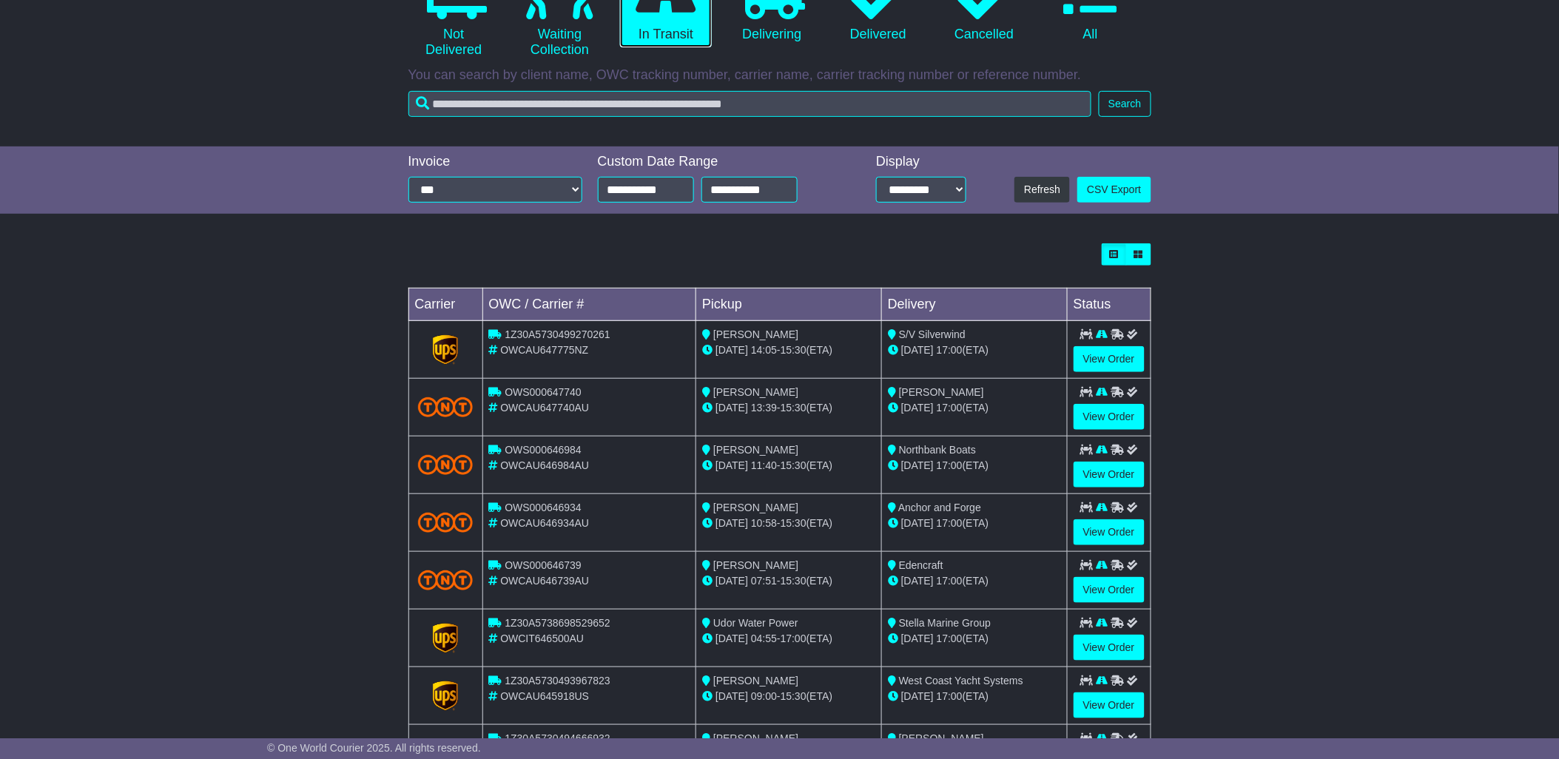
scroll to position [335, 0]
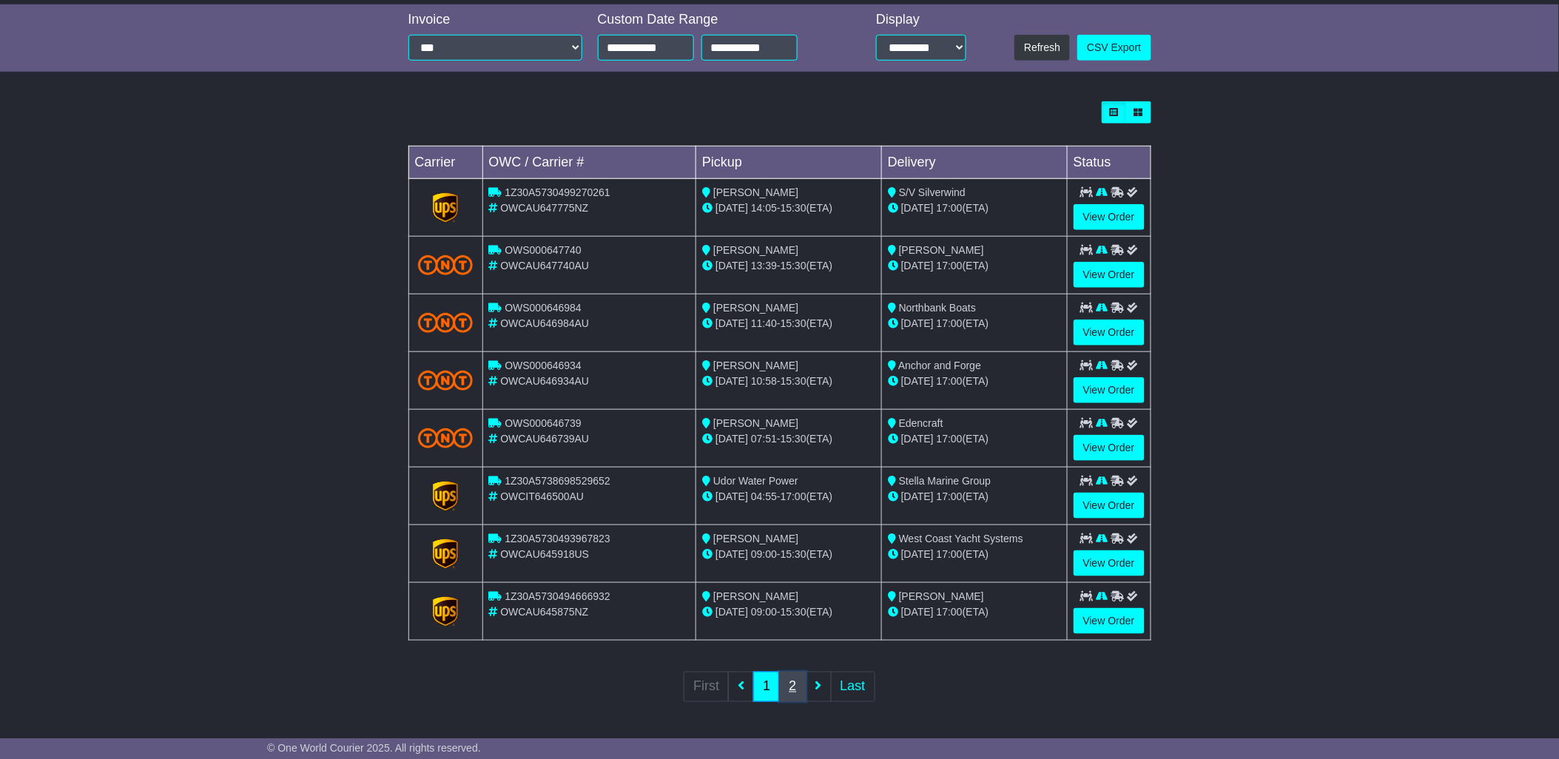
click at [792, 691] on link "2" at bounding box center [792, 687] width 27 height 30
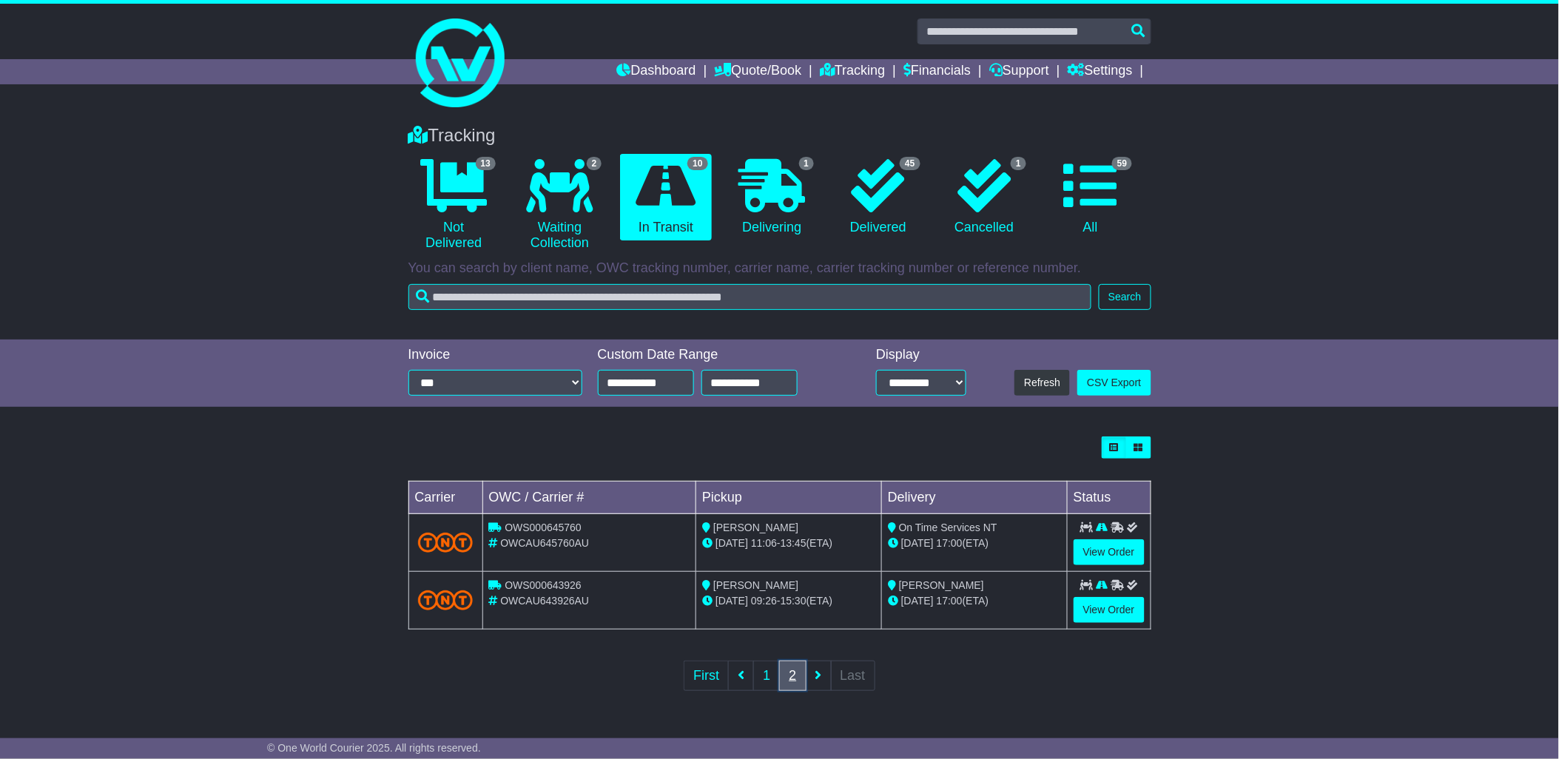
scroll to position [0, 0]
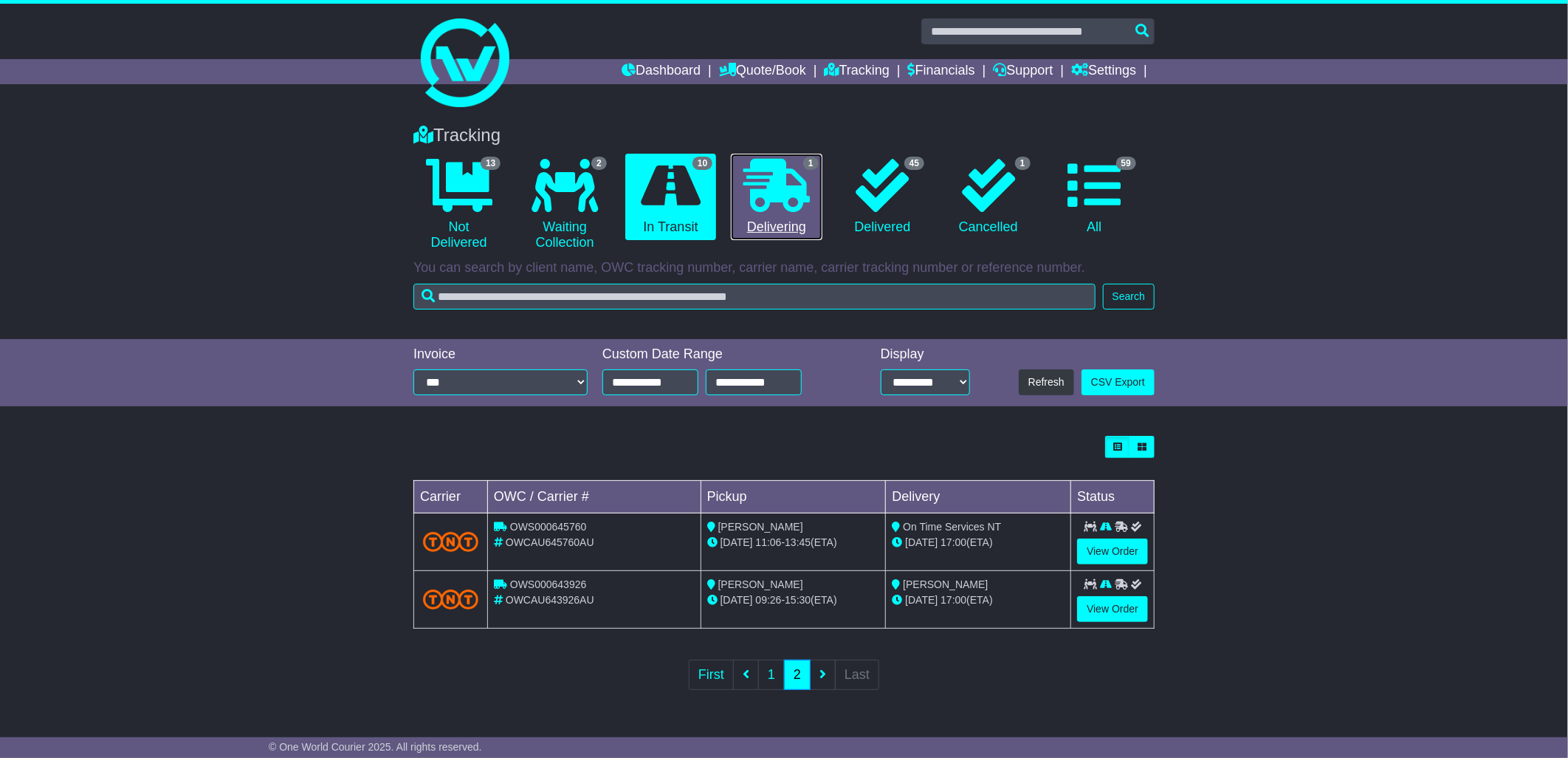
click at [756, 210] on icon at bounding box center [777, 185] width 67 height 53
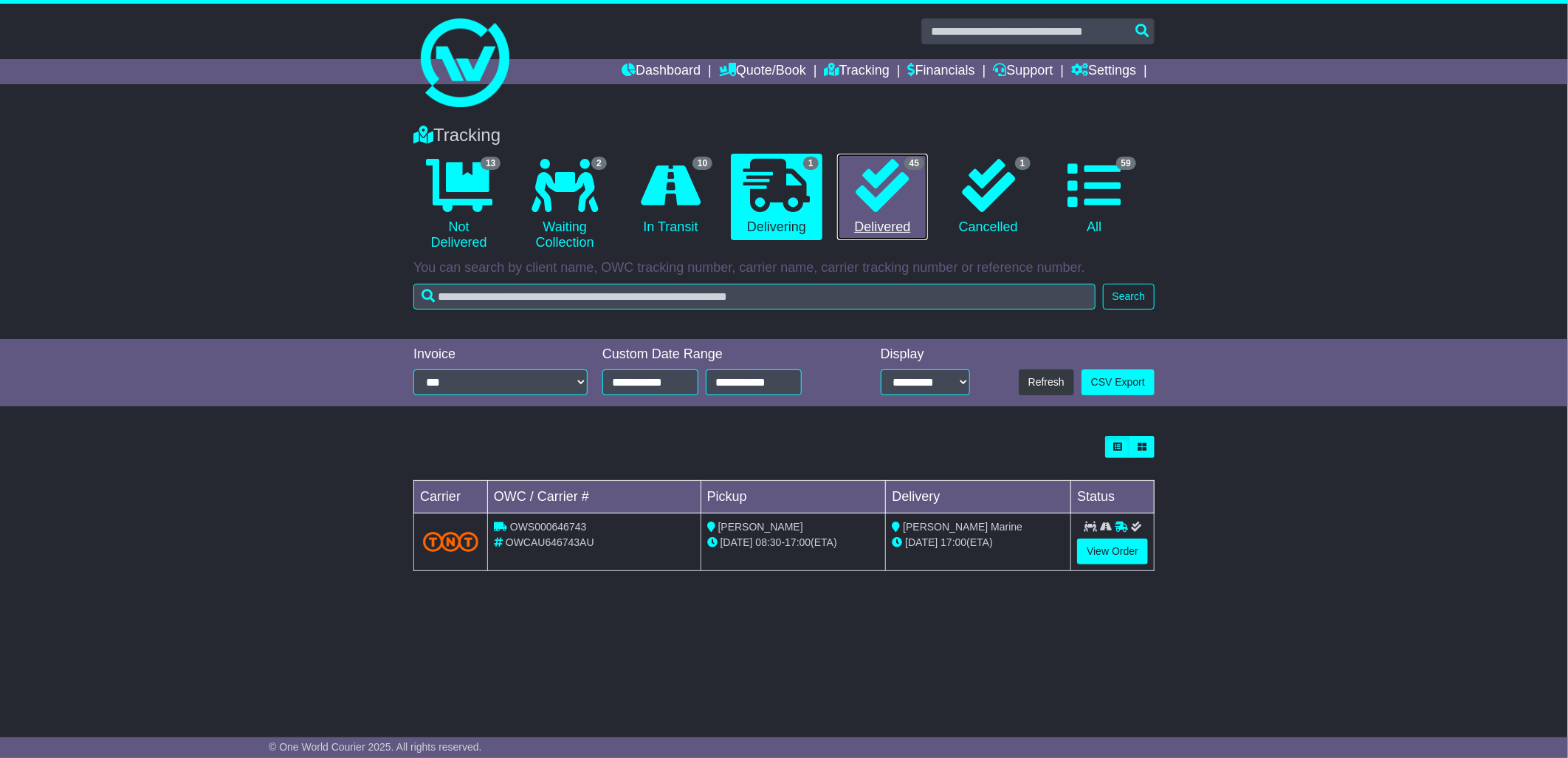
click at [852, 195] on link "45 Delivered" at bounding box center [882, 197] width 91 height 87
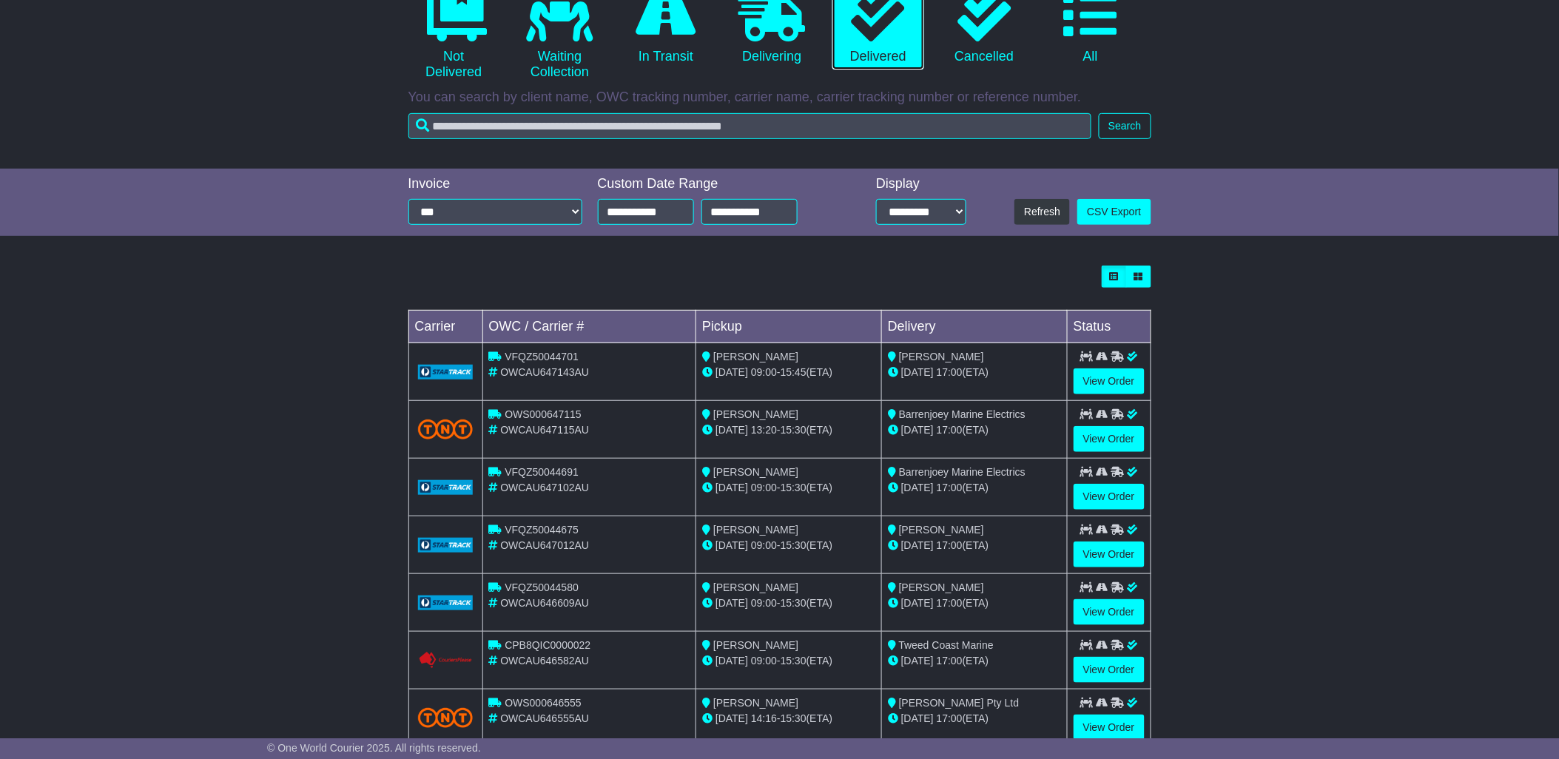
scroll to position [335, 0]
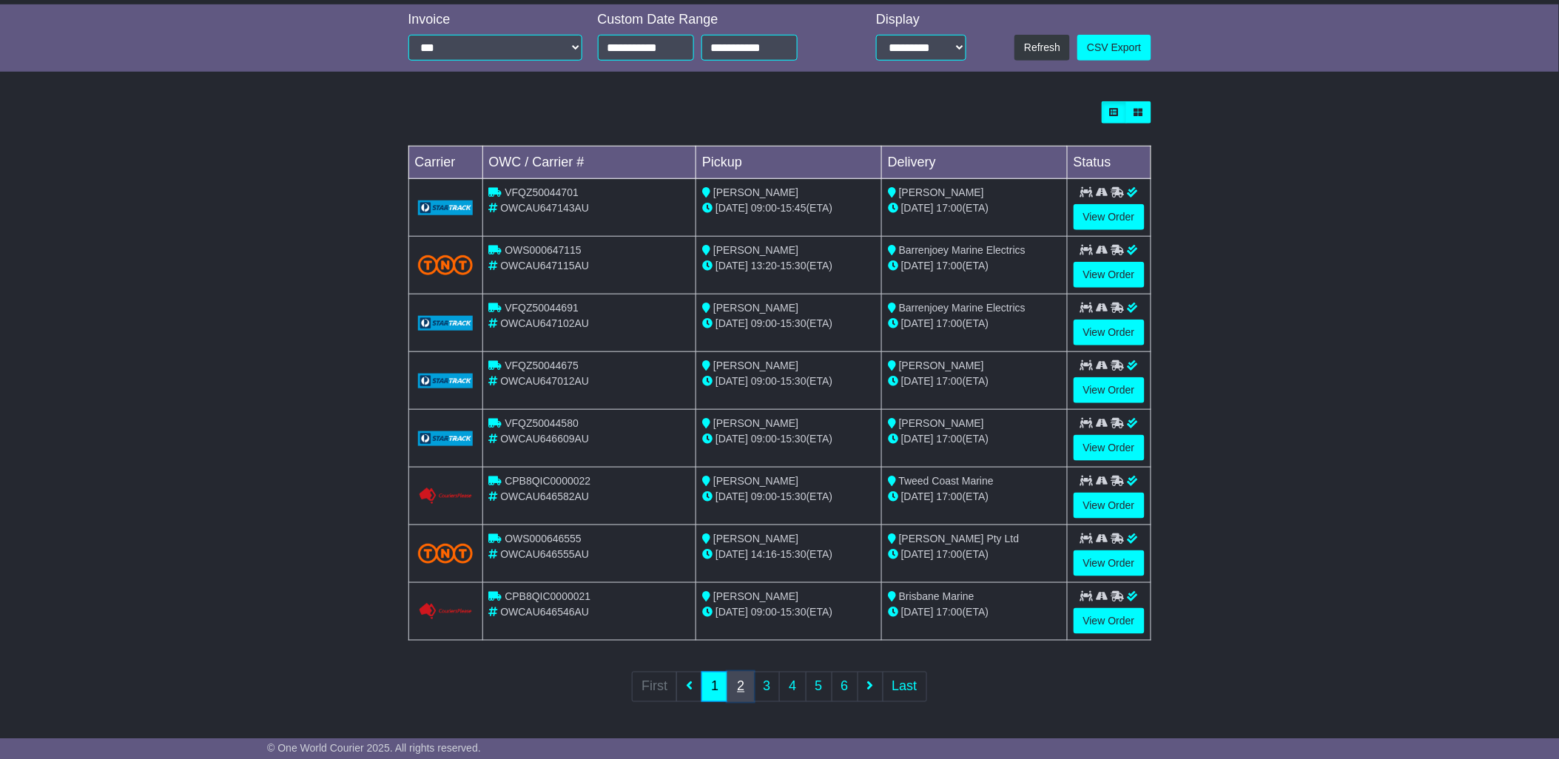
click at [736, 689] on link "2" at bounding box center [740, 687] width 27 height 30
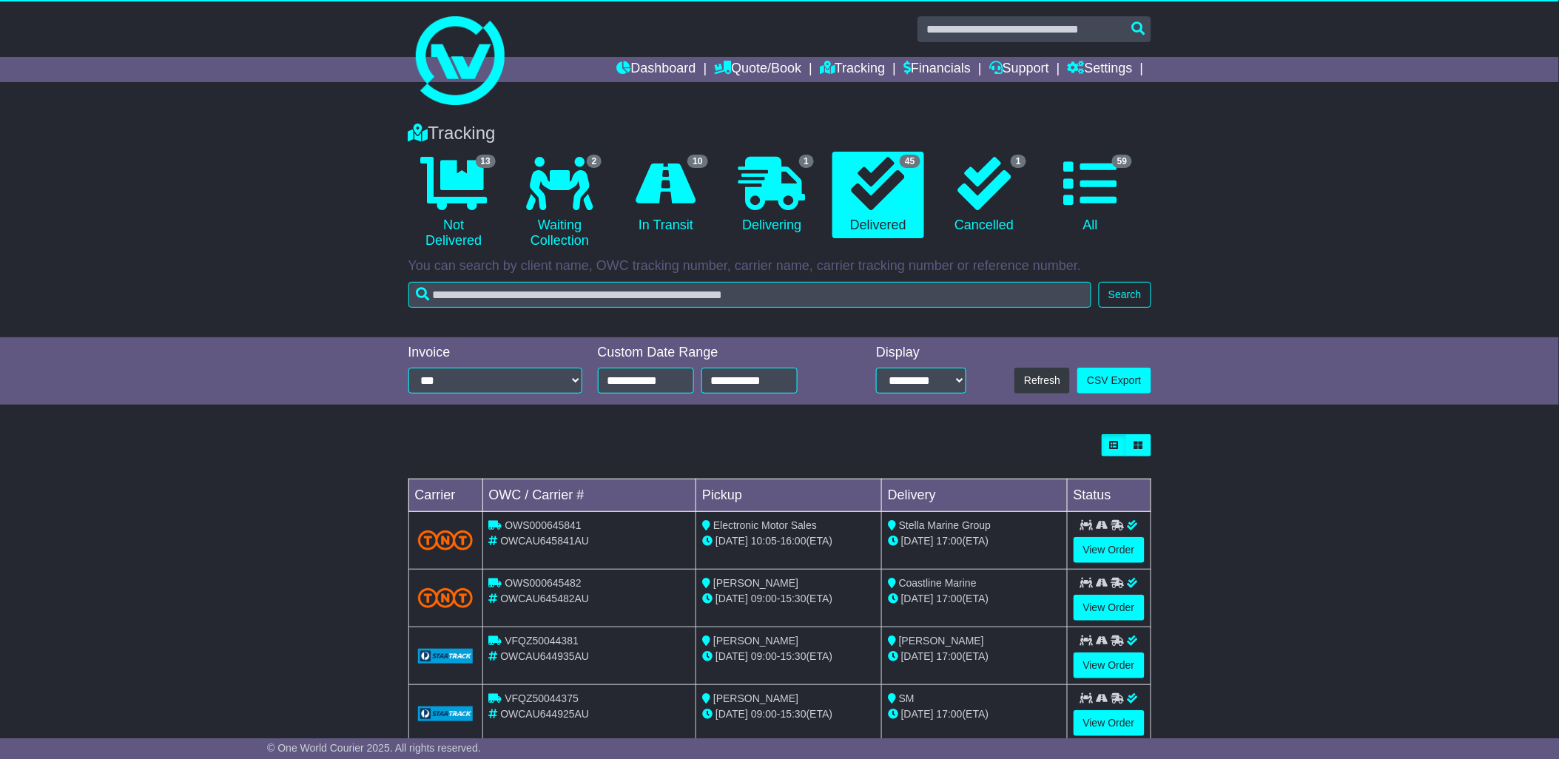
scroll to position [0, 0]
